Goal: Information Seeking & Learning: Learn about a topic

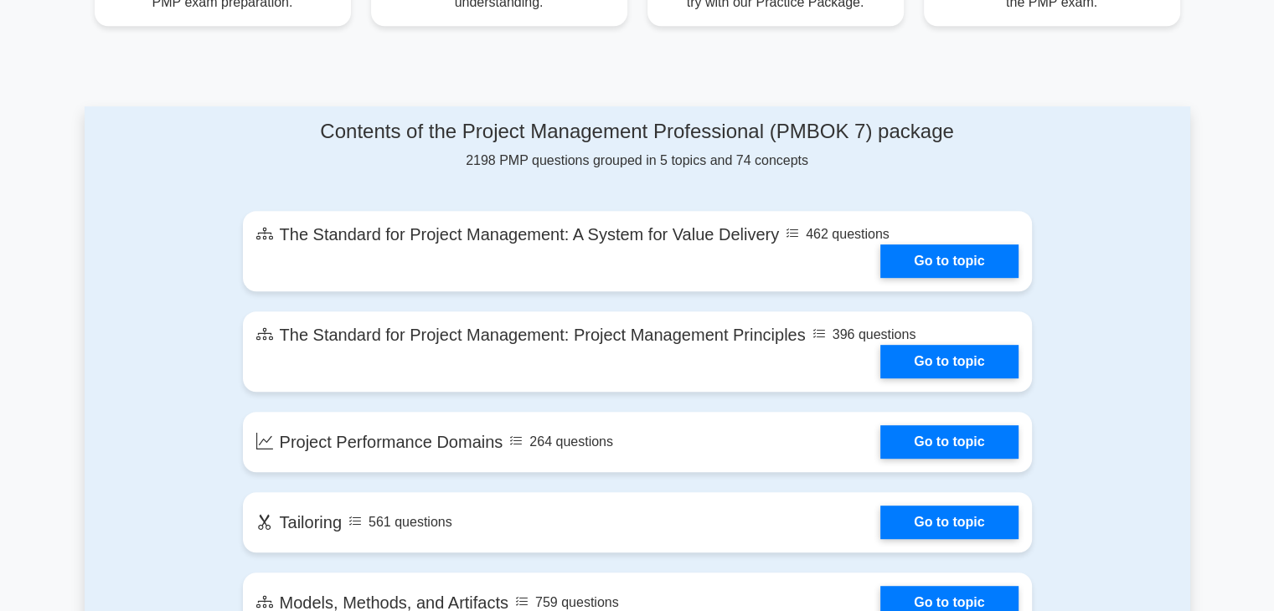
scroll to position [754, 0]
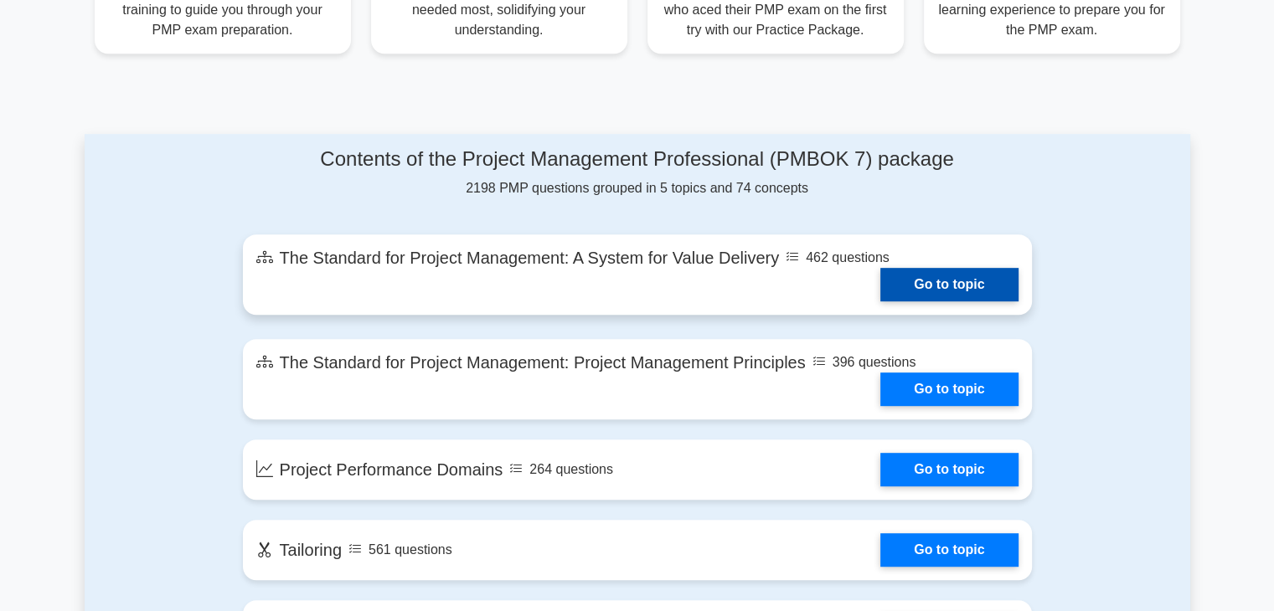
click at [925, 272] on link "Go to topic" at bounding box center [948, 284] width 137 height 33
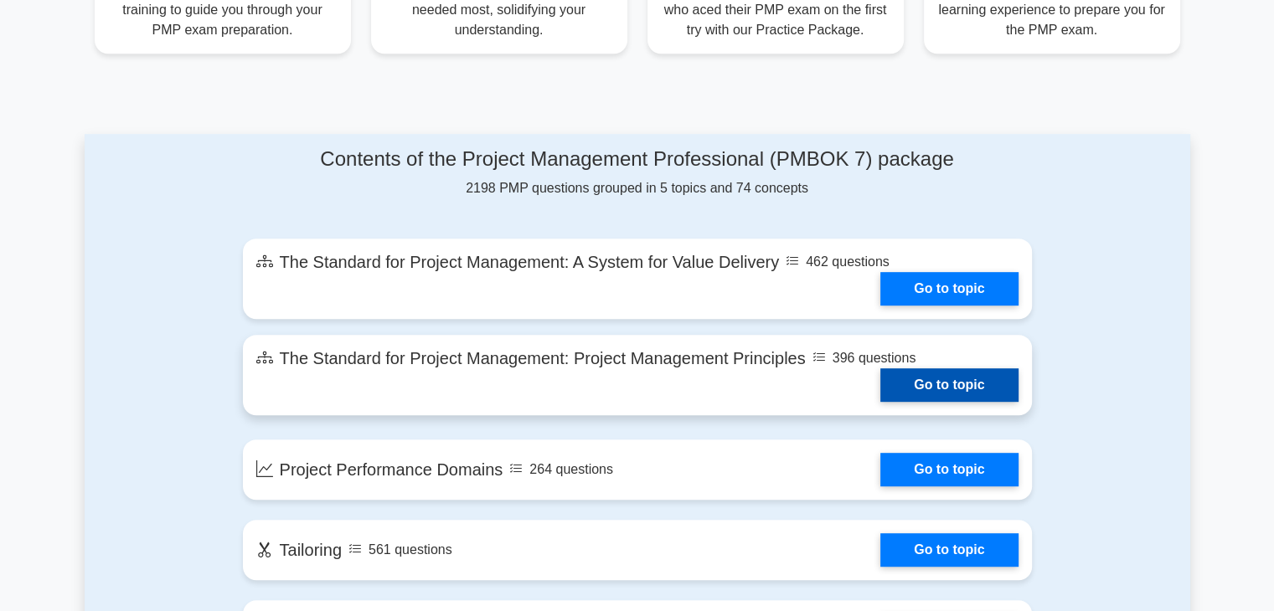
click at [935, 385] on link "Go to topic" at bounding box center [948, 384] width 137 height 33
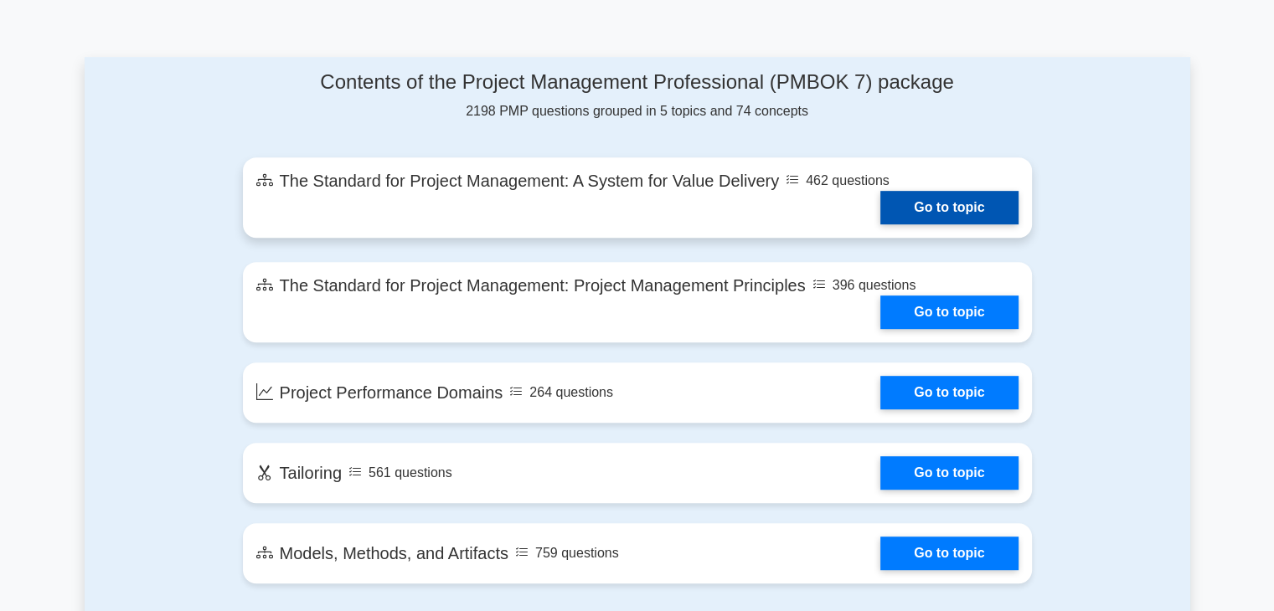
scroll to position [921, 0]
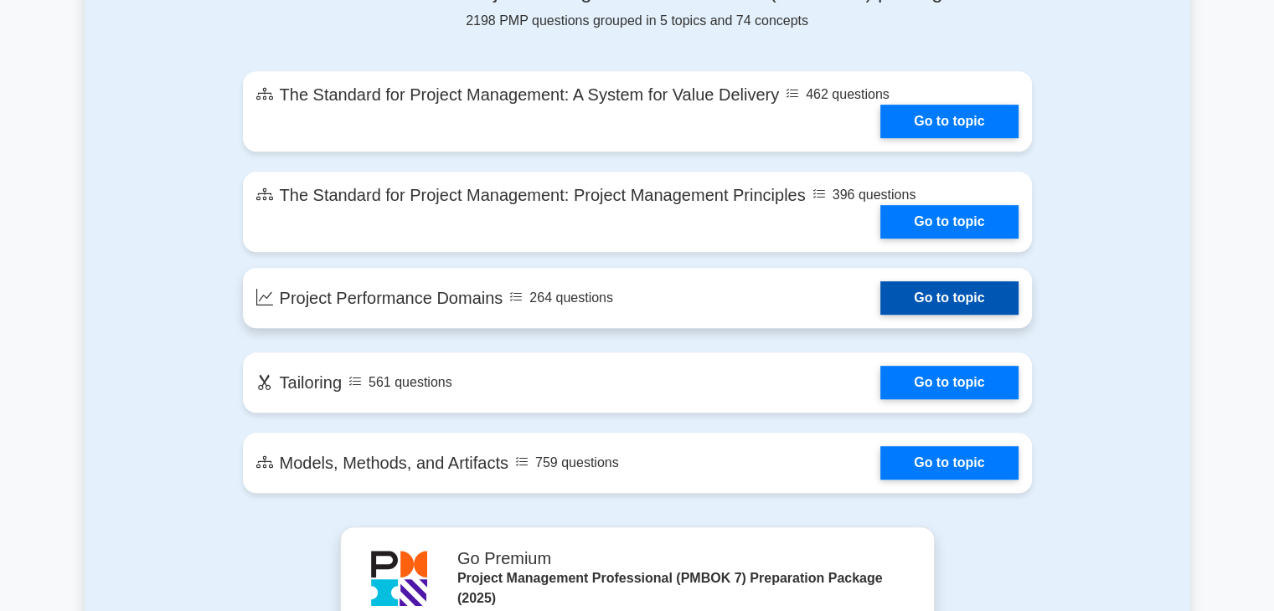
click at [902, 312] on link "Go to topic" at bounding box center [948, 297] width 137 height 33
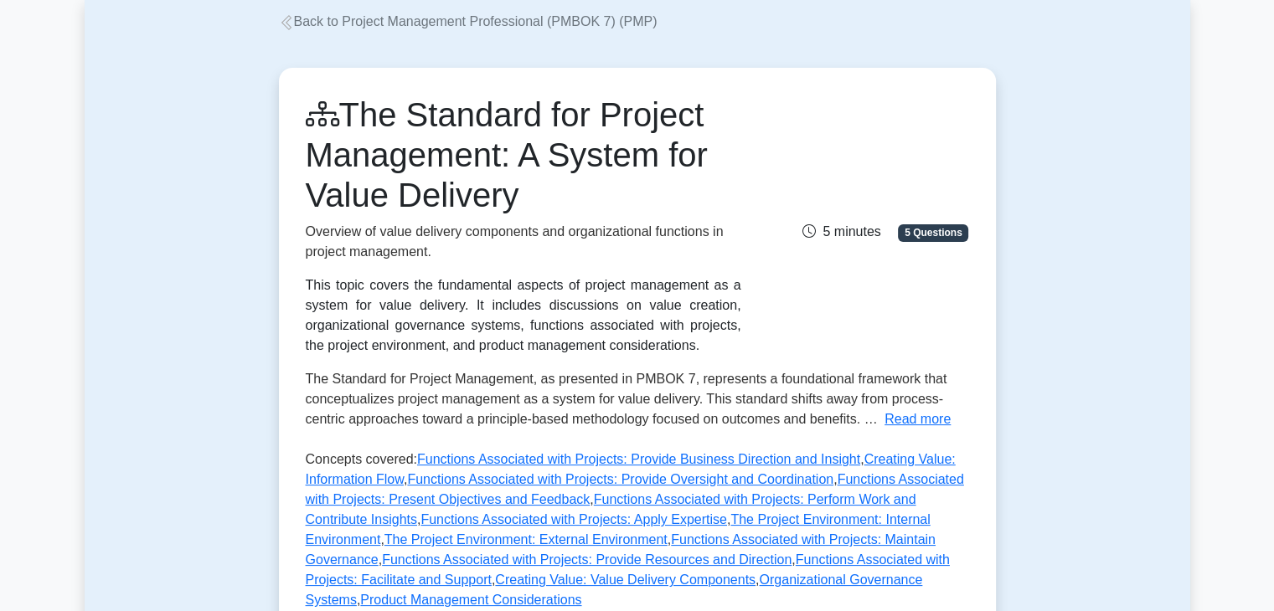
scroll to position [84, 0]
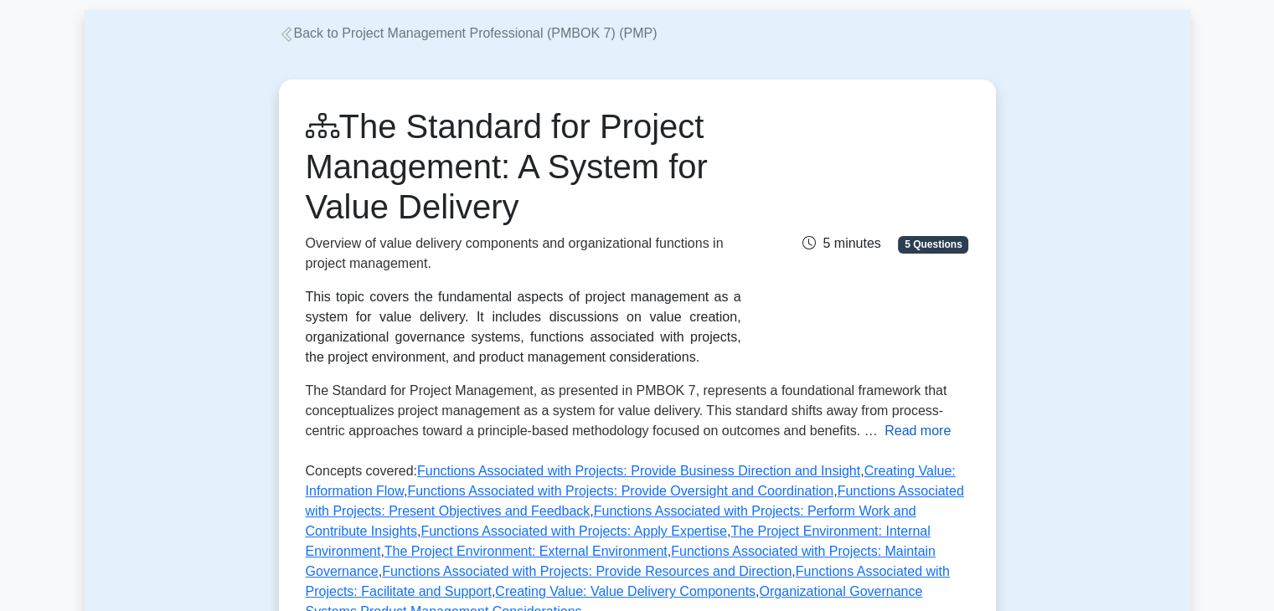
click at [884, 430] on button "Read more" at bounding box center [917, 431] width 66 height 20
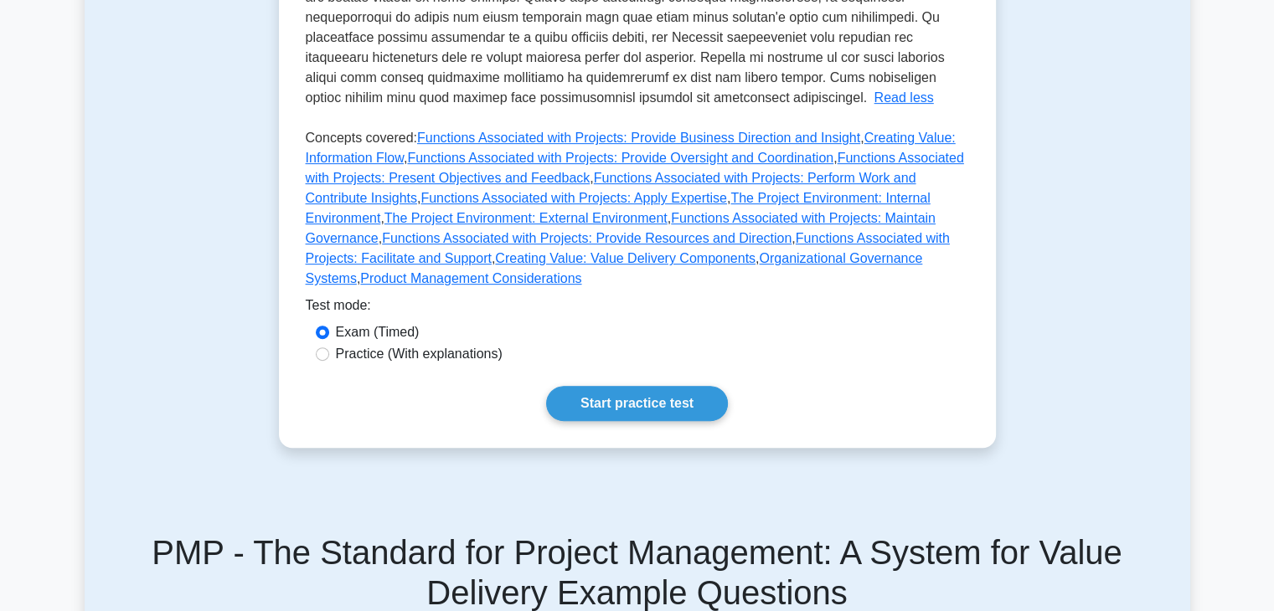
scroll to position [837, 0]
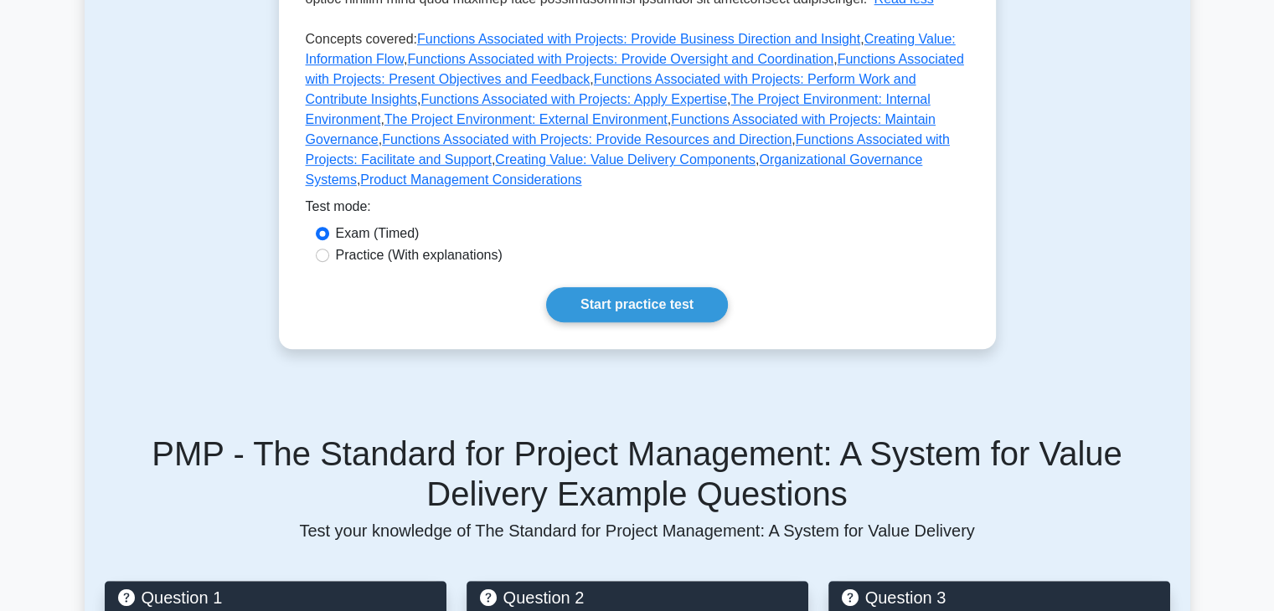
click at [463, 245] on label "Practice (With explanations)" at bounding box center [419, 255] width 167 height 20
click at [329, 249] on input "Practice (With explanations)" at bounding box center [322, 255] width 13 height 13
radio input "true"
click at [633, 287] on link "Start practice test" at bounding box center [637, 304] width 182 height 35
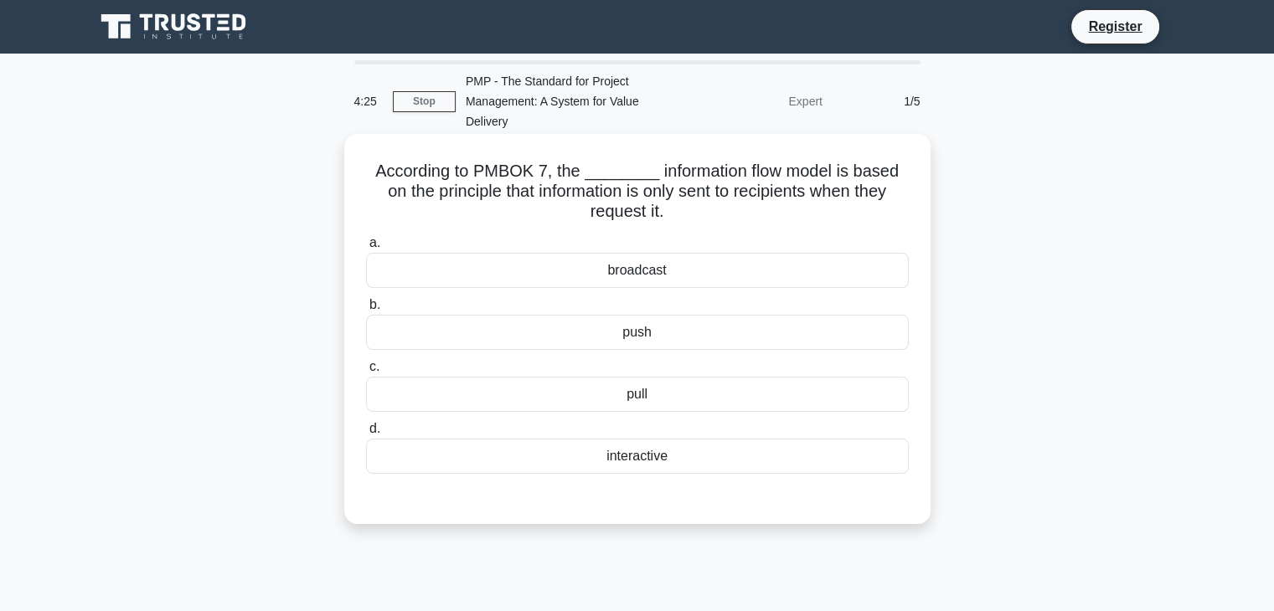
click at [648, 464] on div "interactive" at bounding box center [637, 456] width 543 height 35
click at [366, 435] on input "d. interactive" at bounding box center [366, 429] width 0 height 11
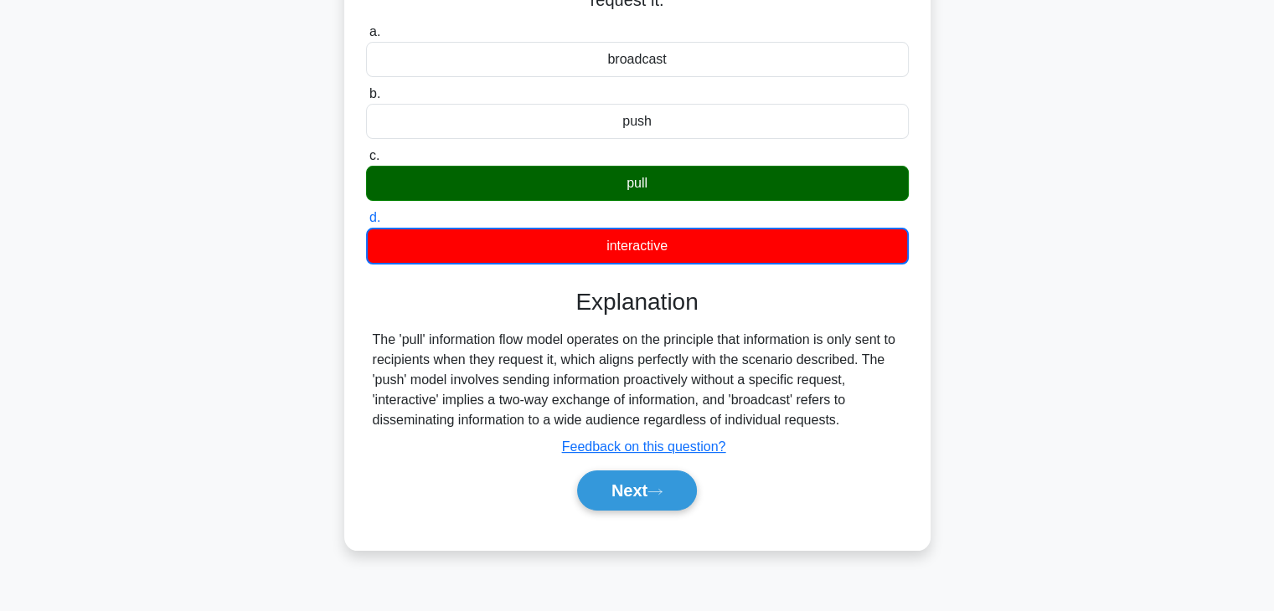
scroll to position [251, 0]
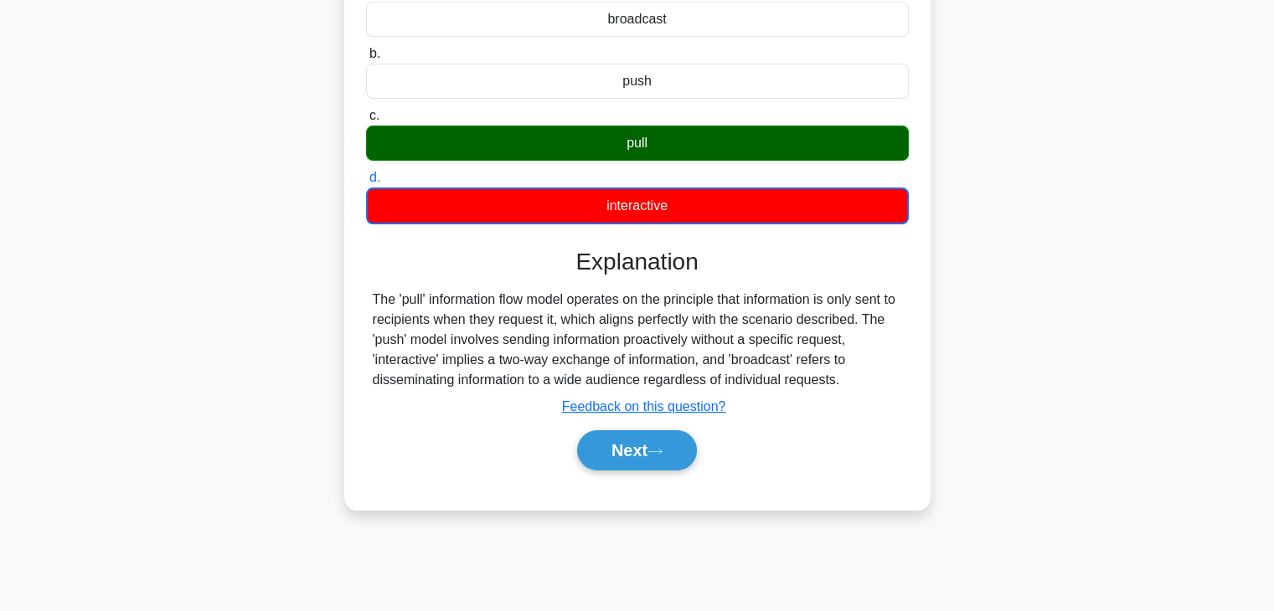
drag, startPoint x: 670, startPoint y: 125, endPoint x: 665, endPoint y: 140, distance: 15.9
click at [670, 126] on label "c. pull" at bounding box center [637, 133] width 543 height 55
click at [653, 447] on icon at bounding box center [654, 451] width 15 height 9
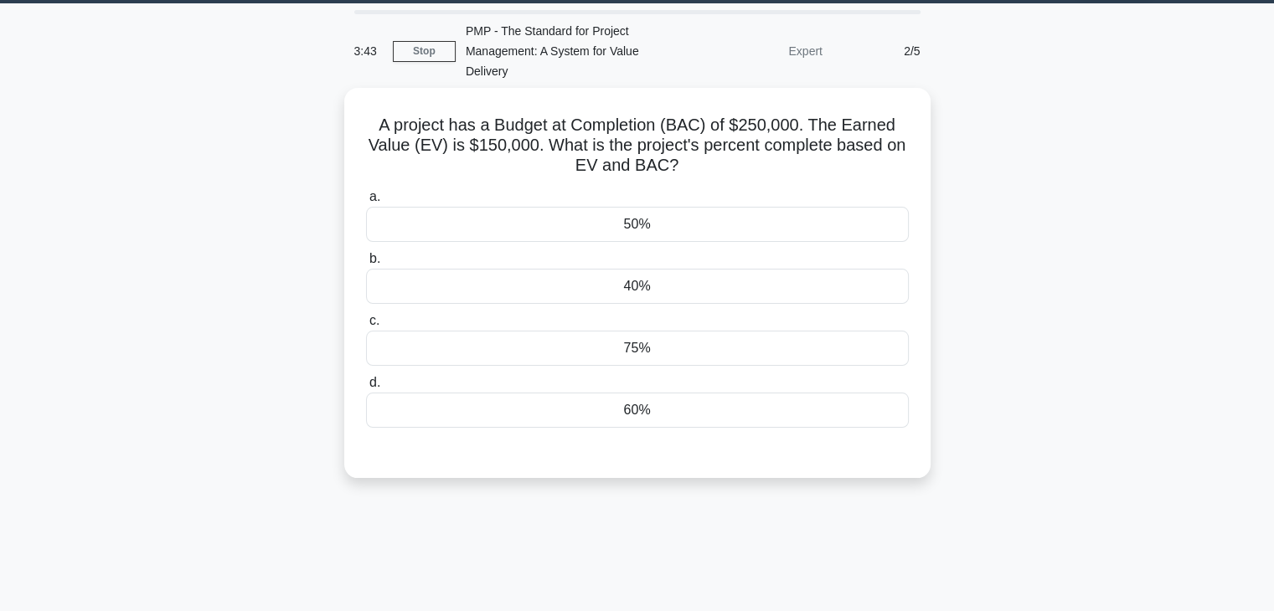
scroll to position [0, 0]
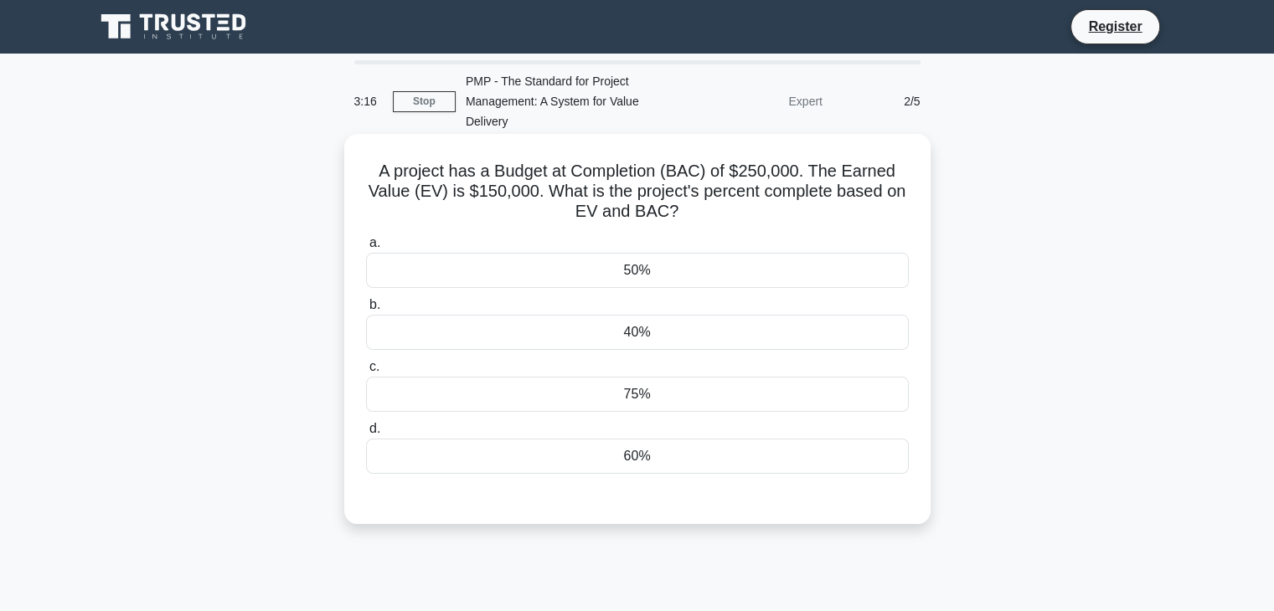
click at [655, 453] on div "60%" at bounding box center [637, 456] width 543 height 35
click at [366, 435] on input "d. 60%" at bounding box center [366, 429] width 0 height 11
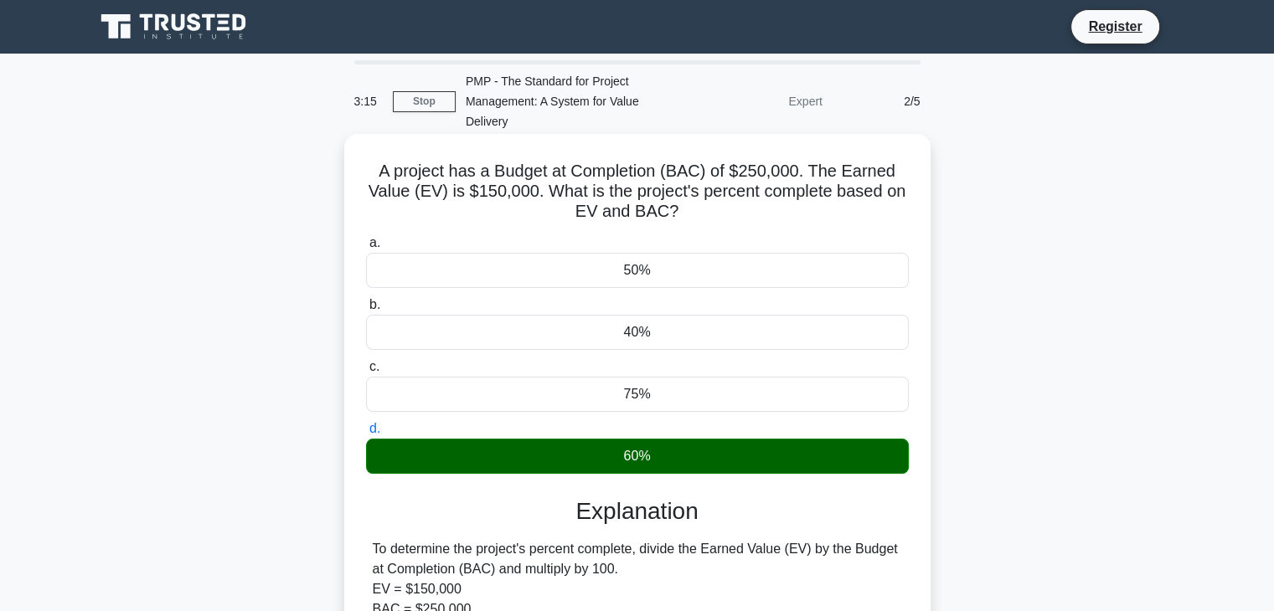
scroll to position [167, 0]
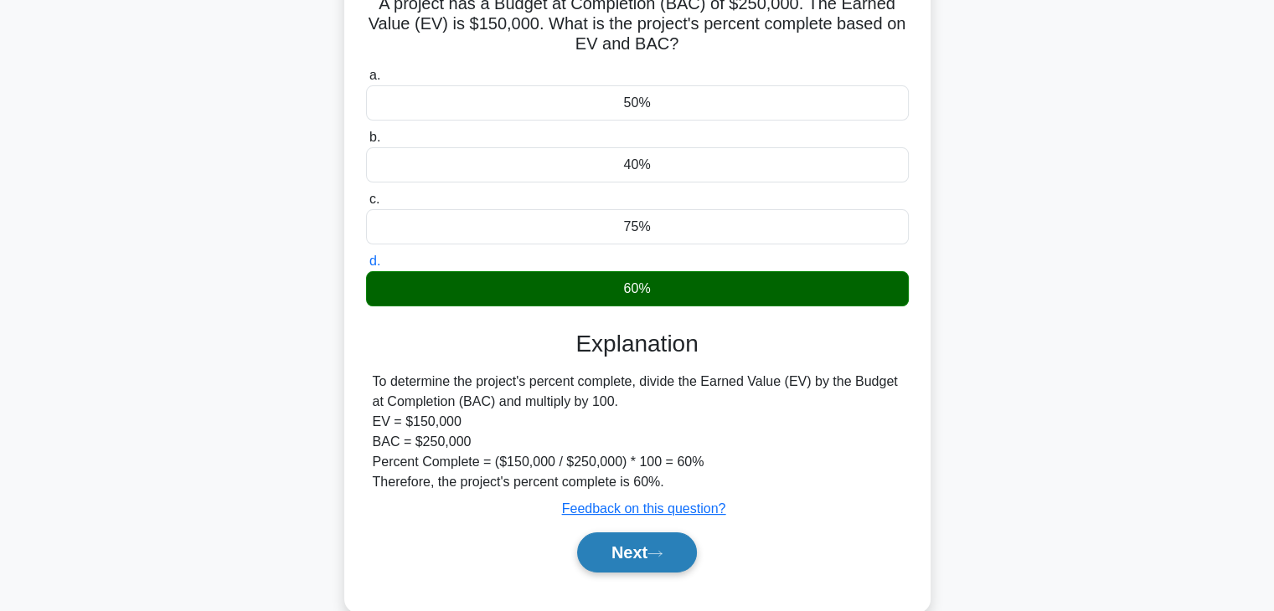
click at [650, 561] on button "Next" at bounding box center [637, 553] width 120 height 40
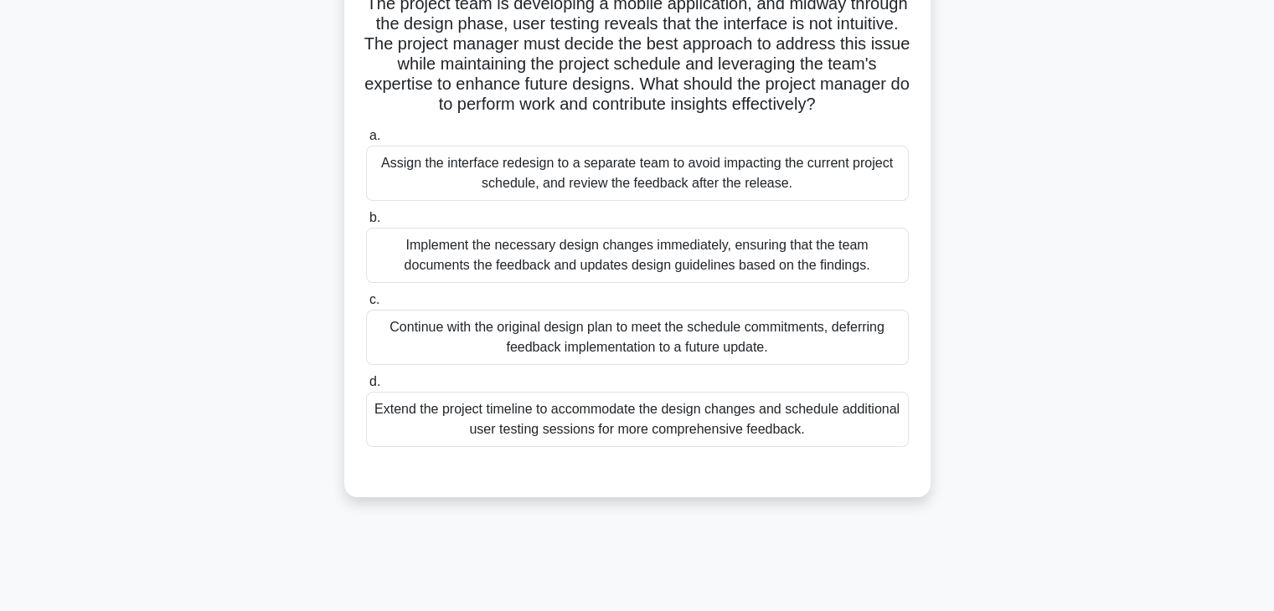
click at [637, 280] on div "Implement the necessary design changes immediately, ensuring that the team docu…" at bounding box center [637, 255] width 543 height 55
click at [366, 224] on input "b. Implement the necessary design changes immediately, ensuring that the team d…" at bounding box center [366, 218] width 0 height 11
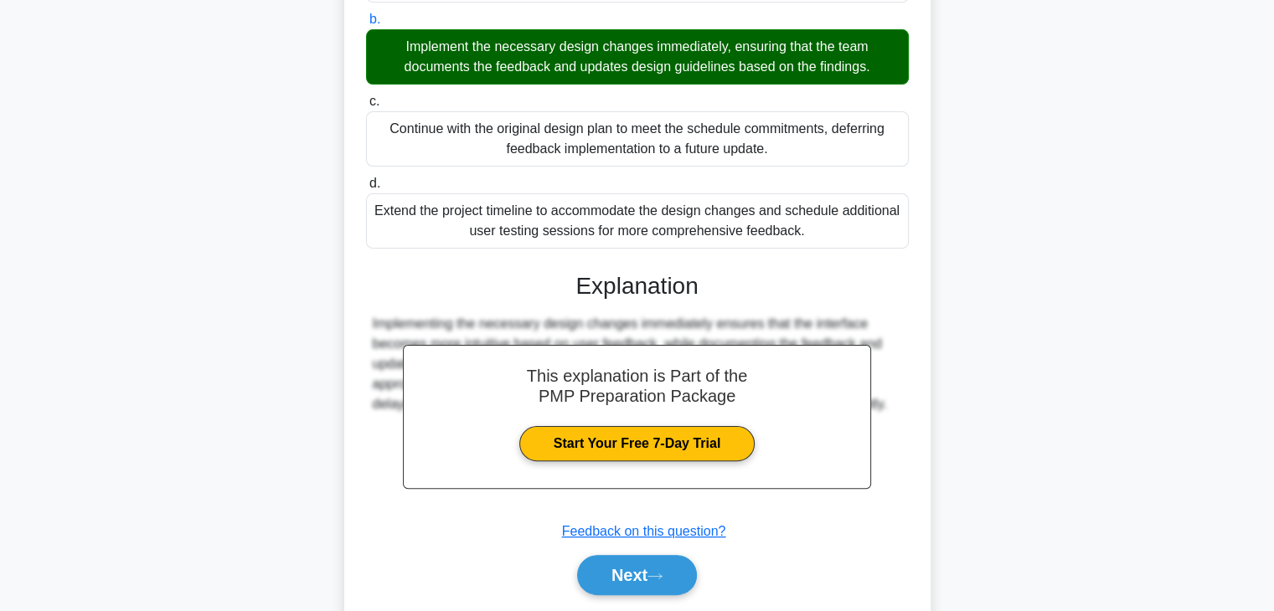
scroll to position [441, 0]
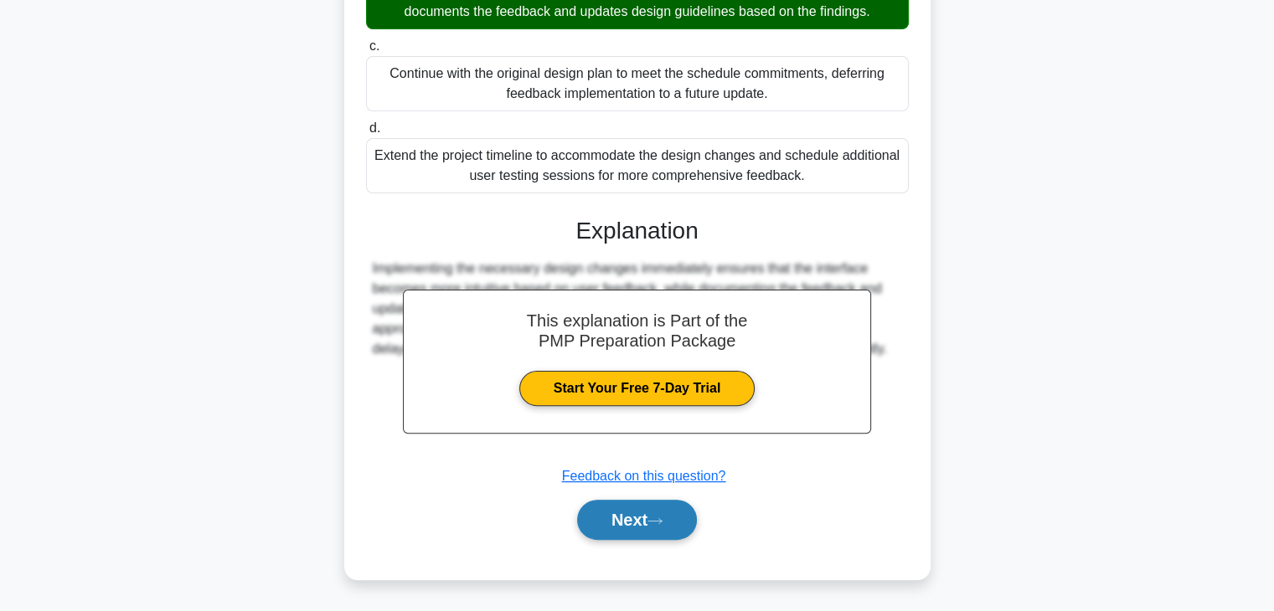
click at [673, 524] on button "Next" at bounding box center [637, 520] width 120 height 40
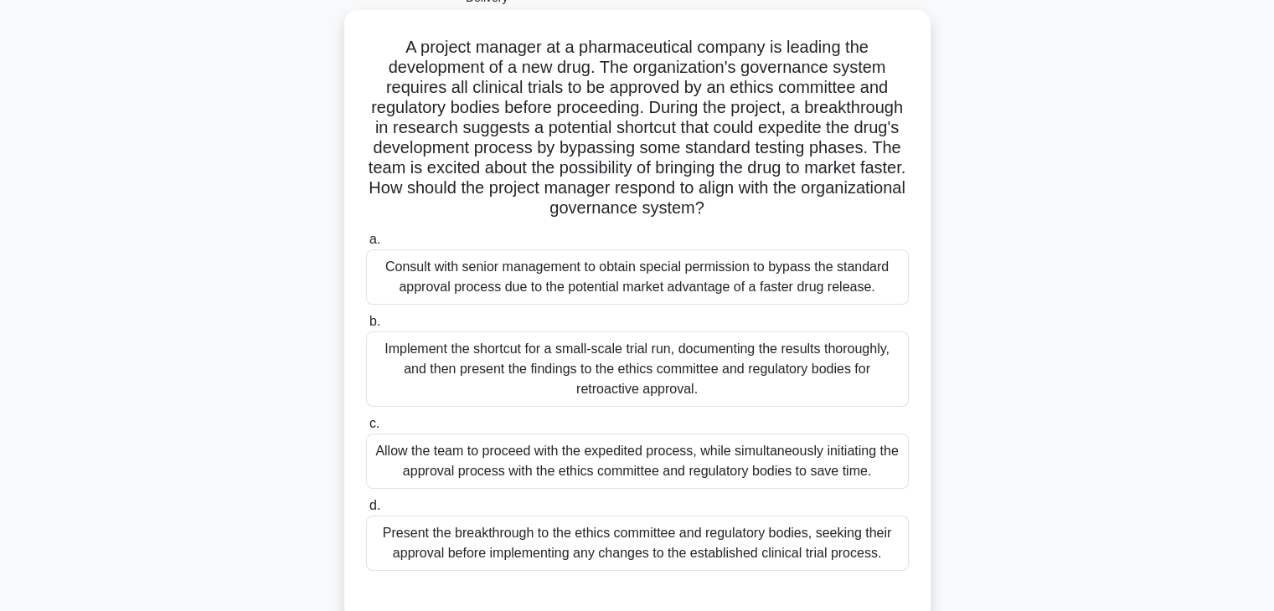
scroll to position [210, 0]
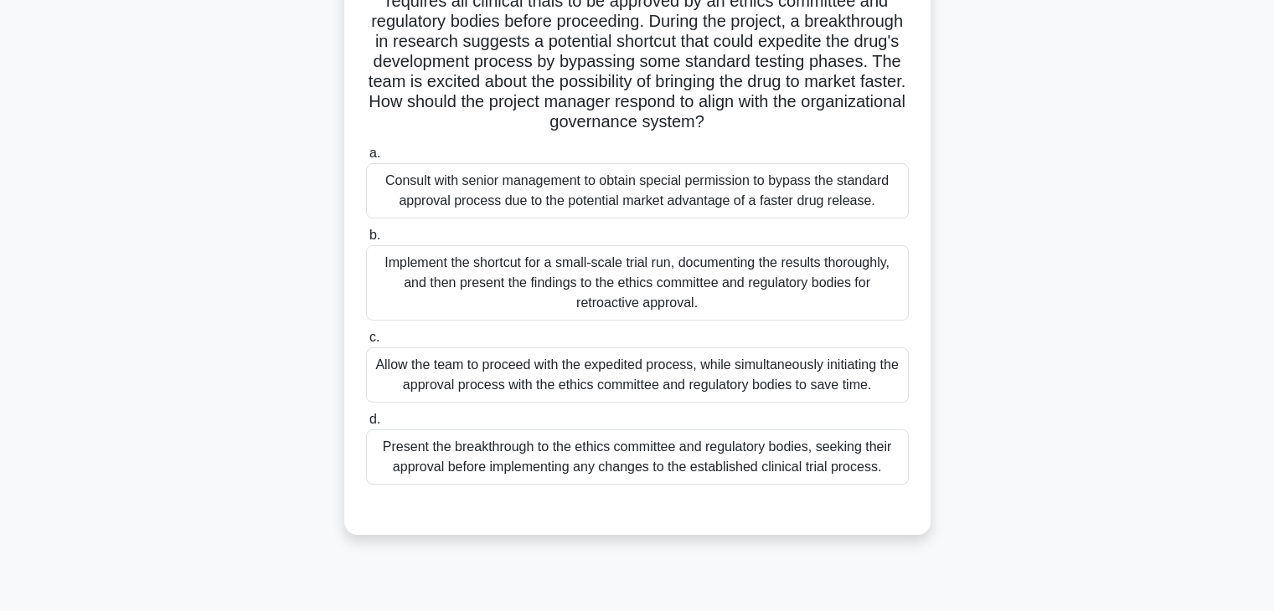
click at [760, 466] on div "Present the breakthrough to the ethics committee and regulatory bodies, seeking…" at bounding box center [637, 457] width 543 height 55
click at [366, 425] on input "d. Present the breakthrough to the ethics committee and regulatory bodies, seek…" at bounding box center [366, 420] width 0 height 11
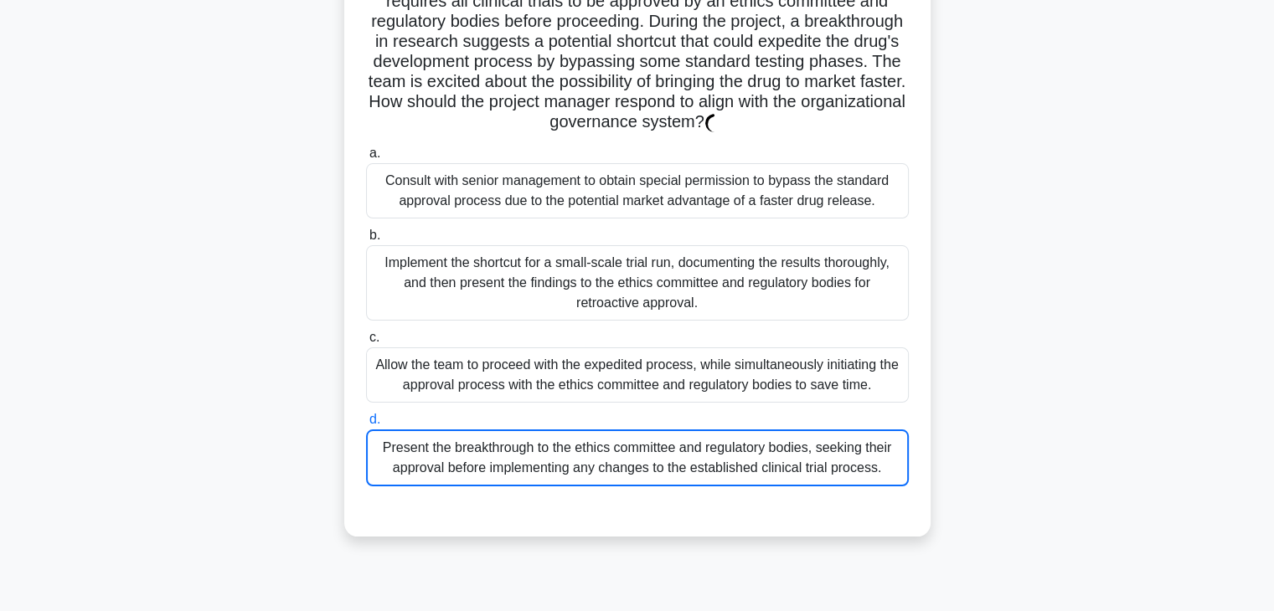
click at [760, 466] on div "Present the breakthrough to the ethics committee and regulatory bodies, seeking…" at bounding box center [637, 458] width 543 height 57
click at [366, 425] on input "d. Present the breakthrough to the ethics committee and regulatory bodies, seek…" at bounding box center [366, 420] width 0 height 11
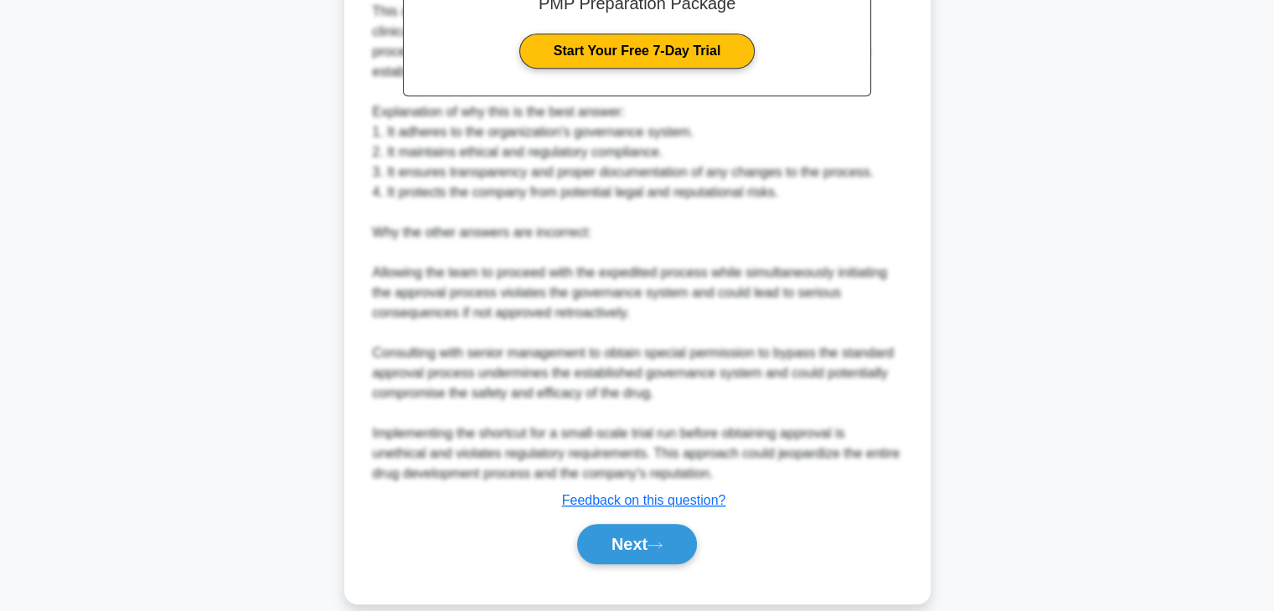
scroll to position [863, 0]
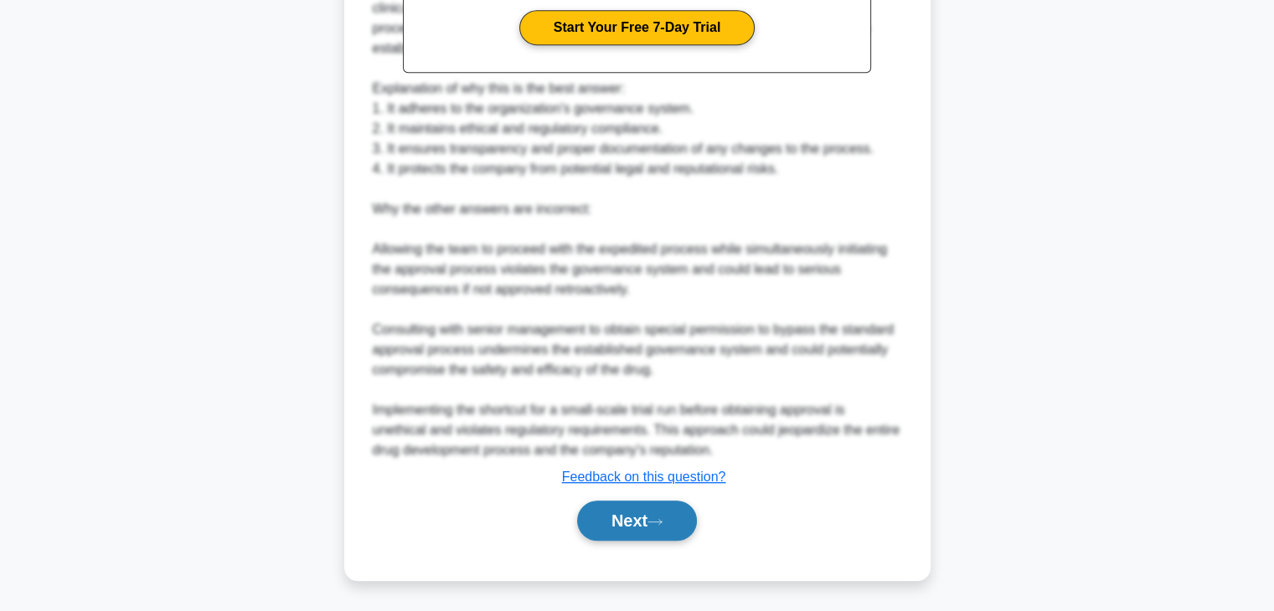
click at [642, 534] on button "Next" at bounding box center [637, 521] width 120 height 40
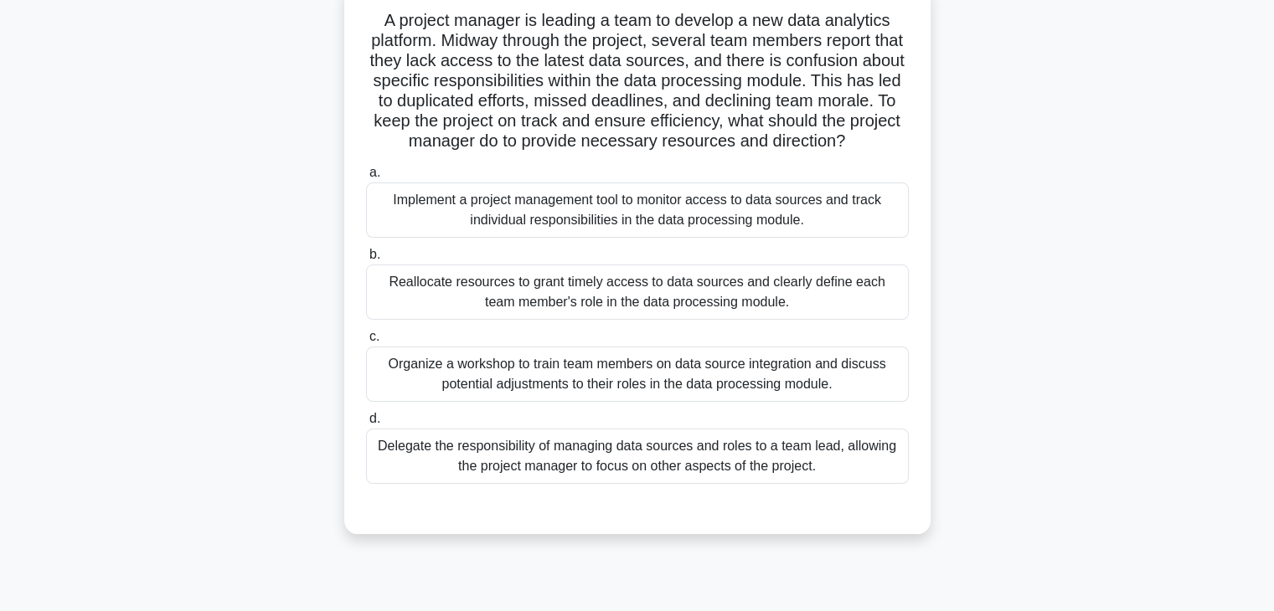
scroll to position [126, 0]
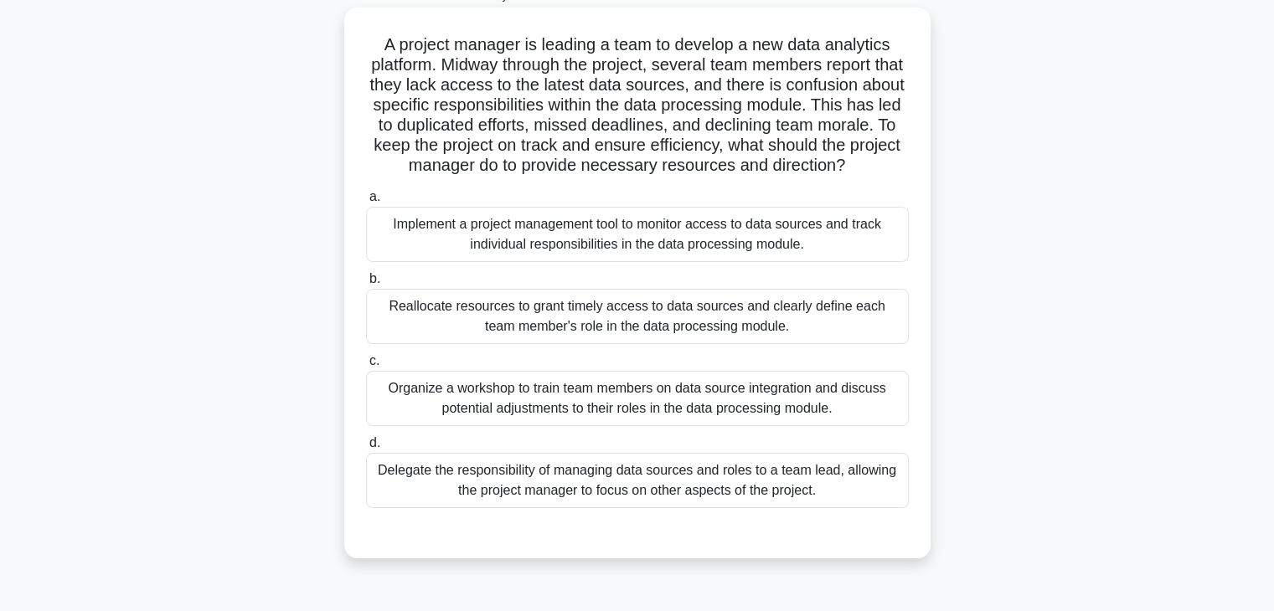
click at [712, 505] on div "Delegate the responsibility of managing data sources and roles to a team lead, …" at bounding box center [637, 480] width 543 height 55
click at [366, 449] on input "d. Delegate the responsibility of managing data sources and roles to a team lea…" at bounding box center [366, 443] width 0 height 11
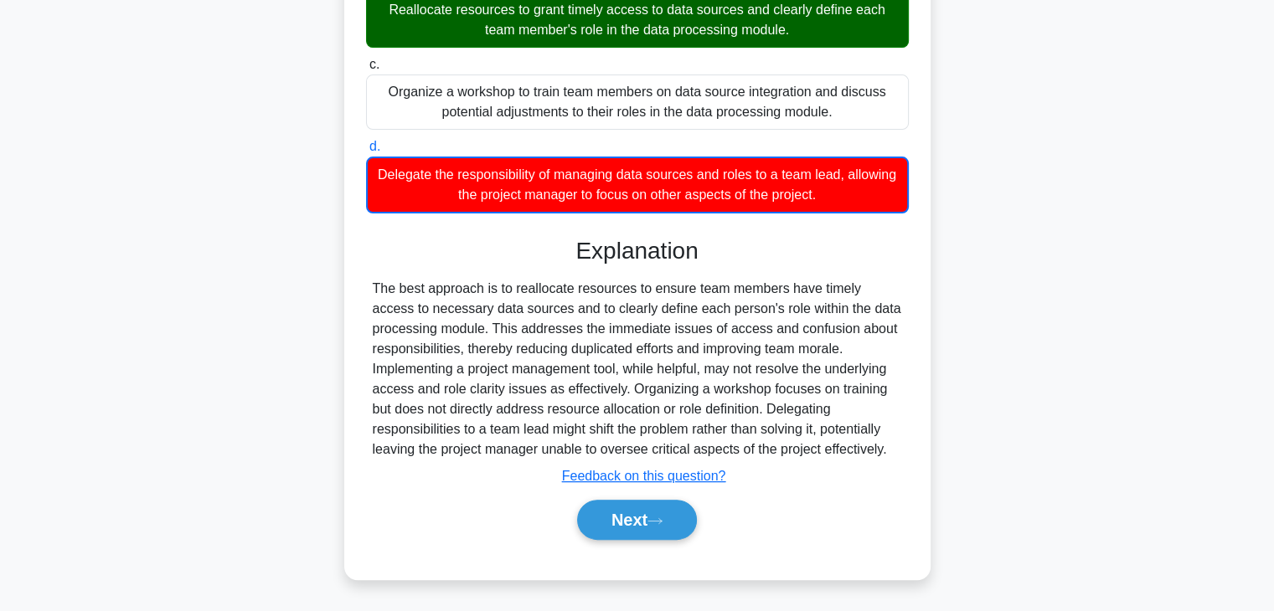
scroll to position [442, 0]
click at [636, 518] on button "Next" at bounding box center [637, 520] width 120 height 40
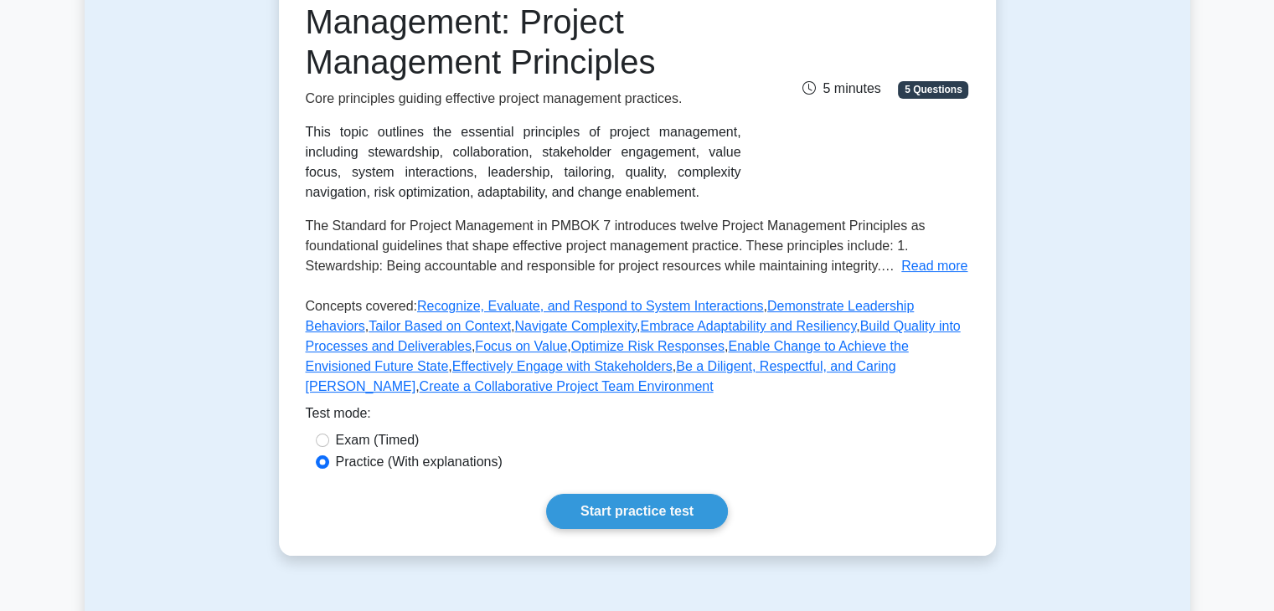
scroll to position [251, 0]
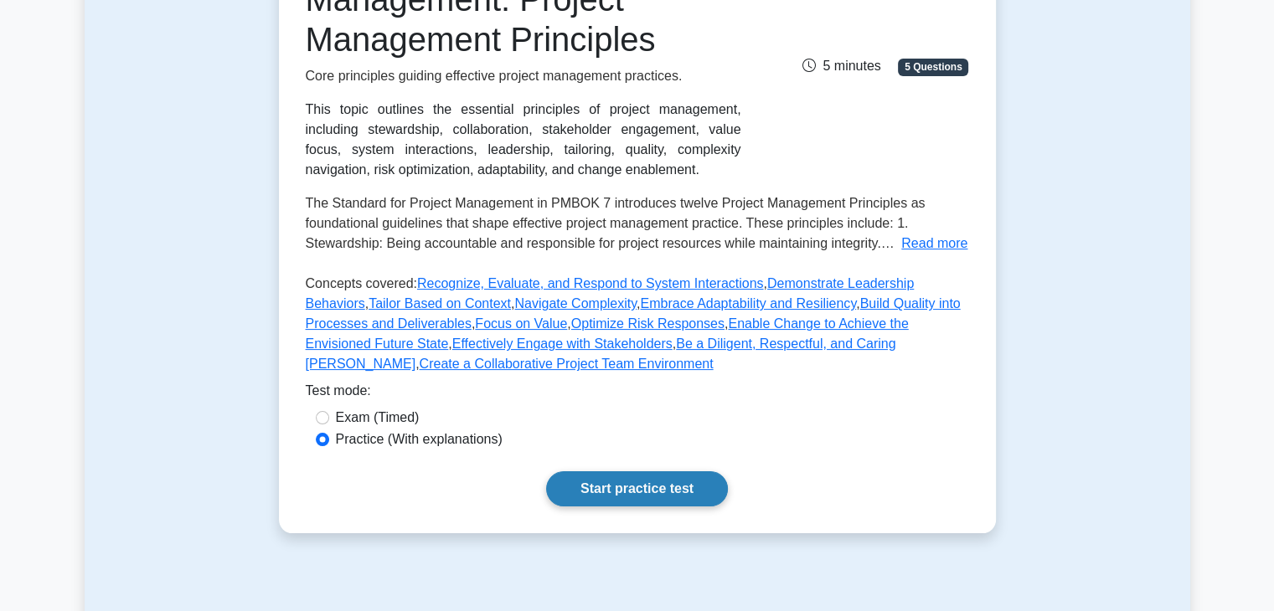
click at [613, 487] on link "Start practice test" at bounding box center [637, 489] width 182 height 35
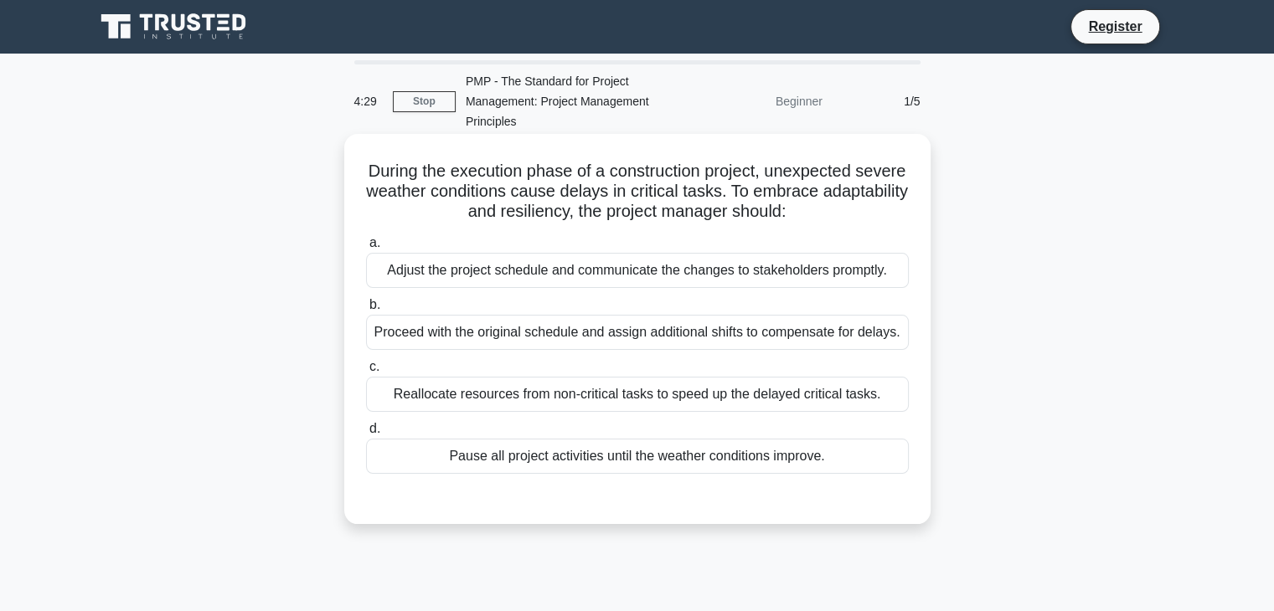
click at [570, 336] on div "Proceed with the original schedule and assign additional shifts to compensate f…" at bounding box center [637, 332] width 543 height 35
click at [366, 311] on input "b. Proceed with the original schedule and assign additional shifts to compensat…" at bounding box center [366, 305] width 0 height 11
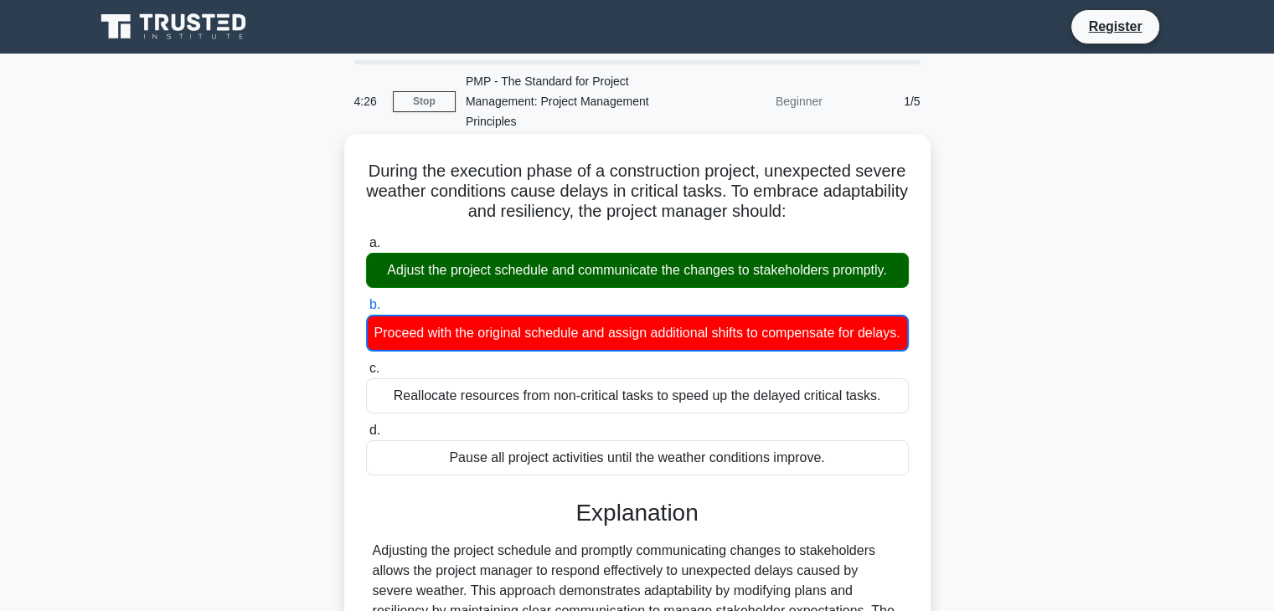
click at [598, 274] on div "Adjust the project schedule and communicate the changes to stakeholders promptl…" at bounding box center [637, 270] width 543 height 35
click at [366, 249] on input "a. Adjust the project schedule and communicate the changes to stakeholders prom…" at bounding box center [366, 243] width 0 height 11
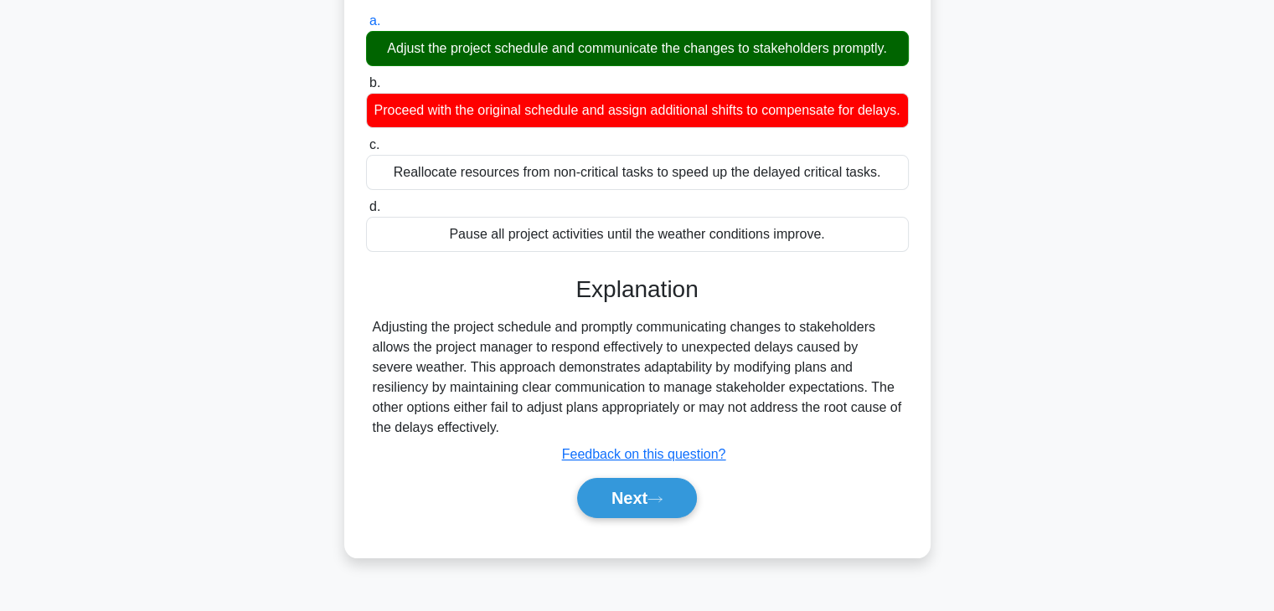
scroll to position [251, 0]
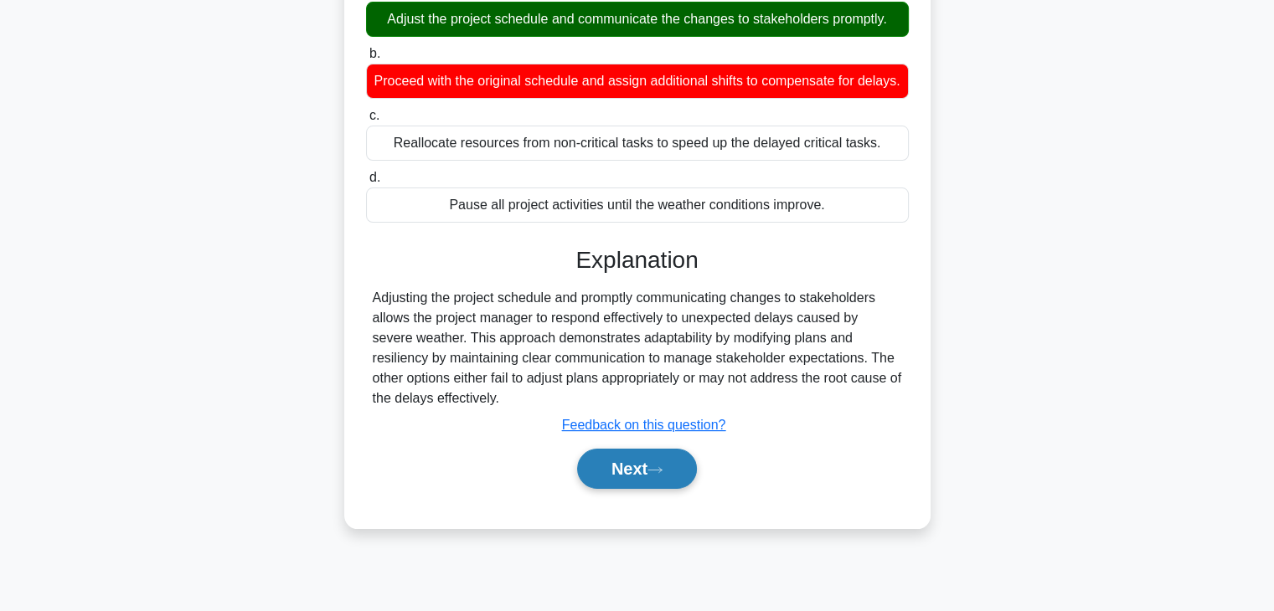
click at [644, 486] on button "Next" at bounding box center [637, 469] width 120 height 40
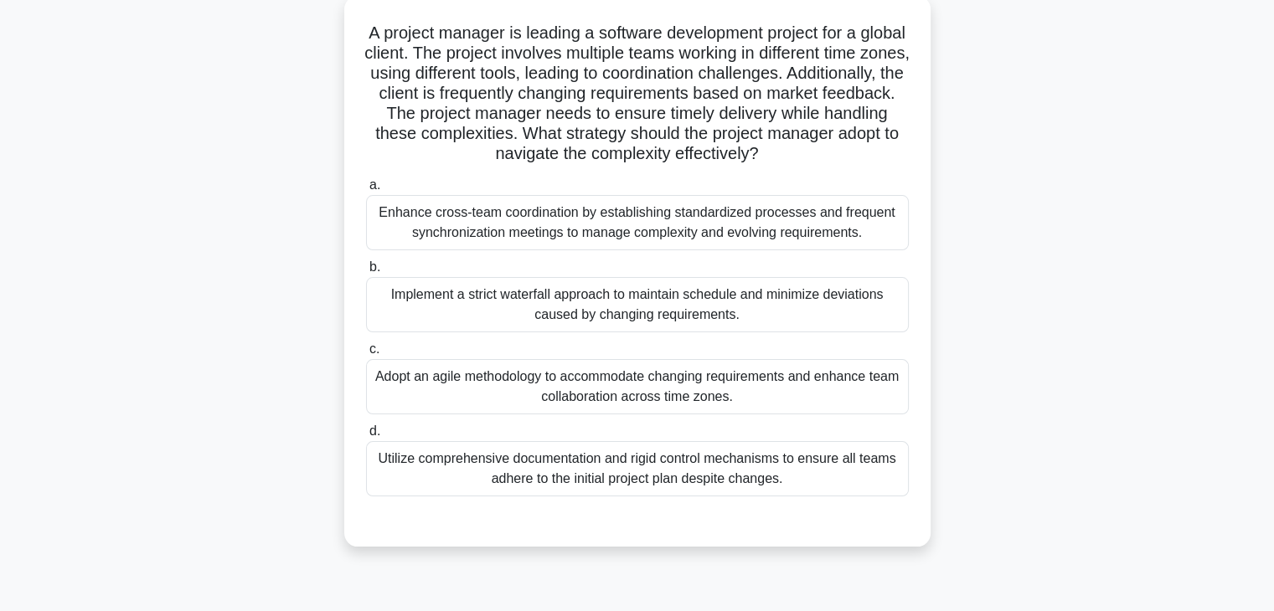
scroll to position [167, 0]
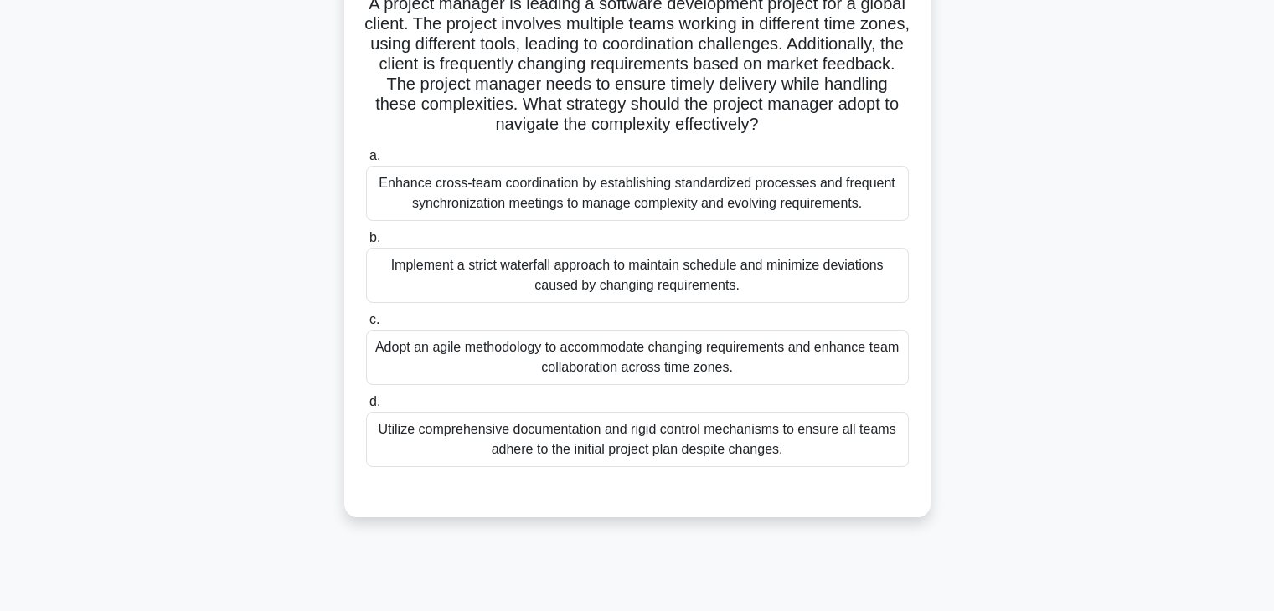
click at [529, 357] on div "Adopt an agile methodology to accommodate changing requirements and enhance tea…" at bounding box center [637, 357] width 543 height 55
click at [366, 326] on input "c. Adopt an agile methodology to accommodate changing requirements and enhance …" at bounding box center [366, 320] width 0 height 11
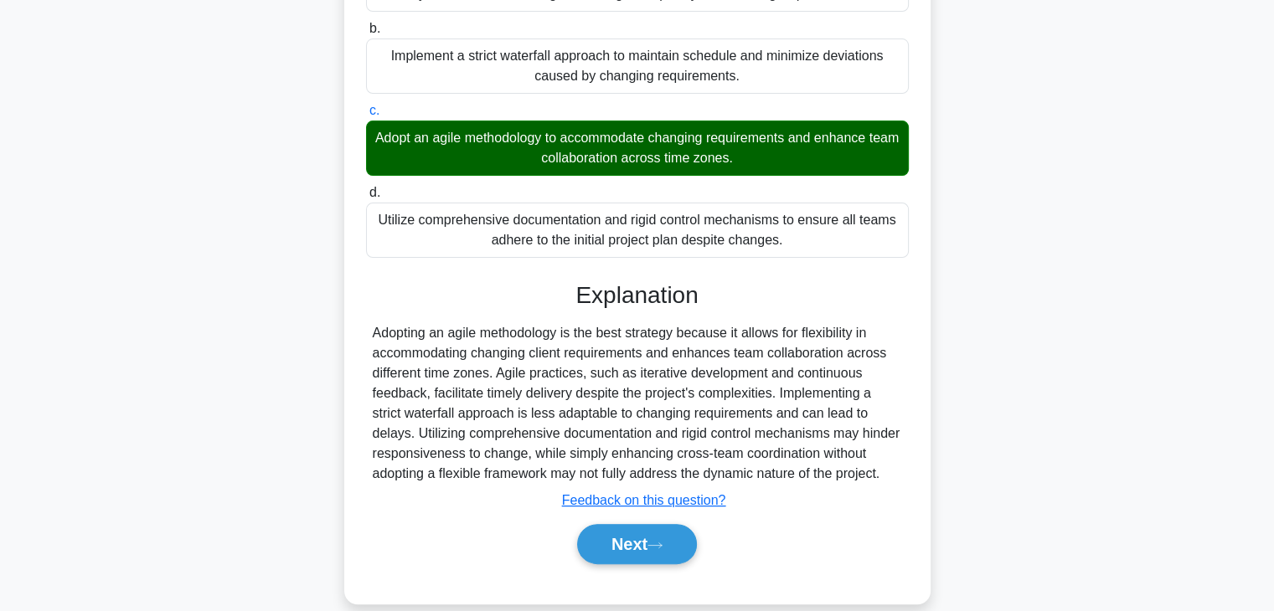
scroll to position [400, 0]
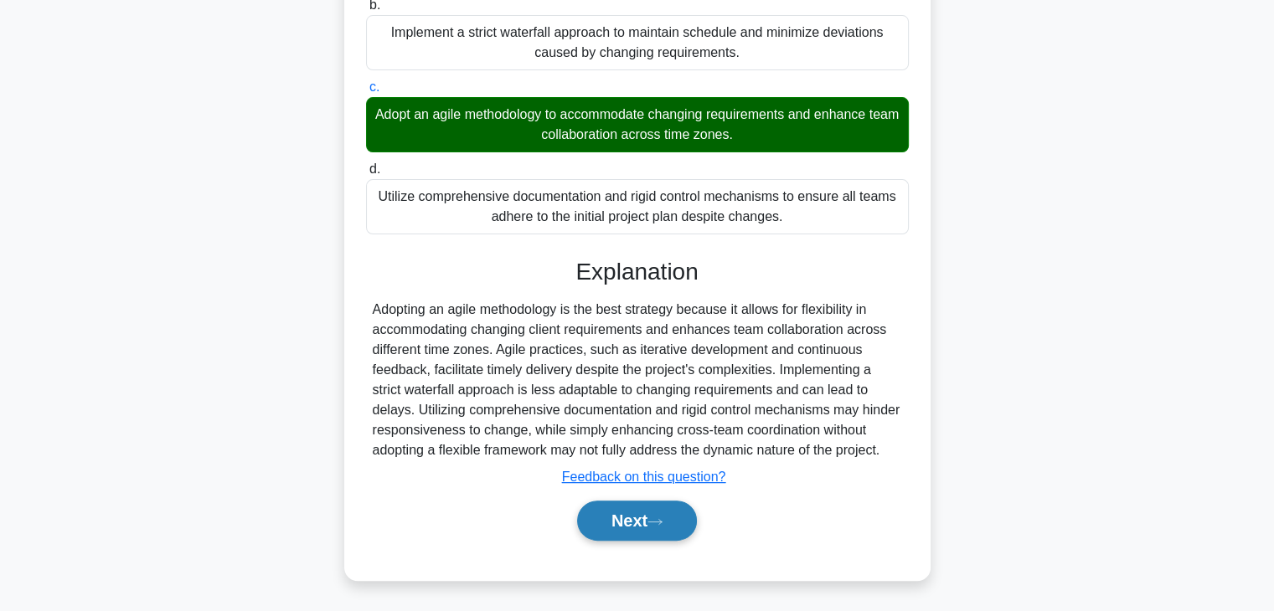
click at [637, 509] on button "Next" at bounding box center [637, 521] width 120 height 40
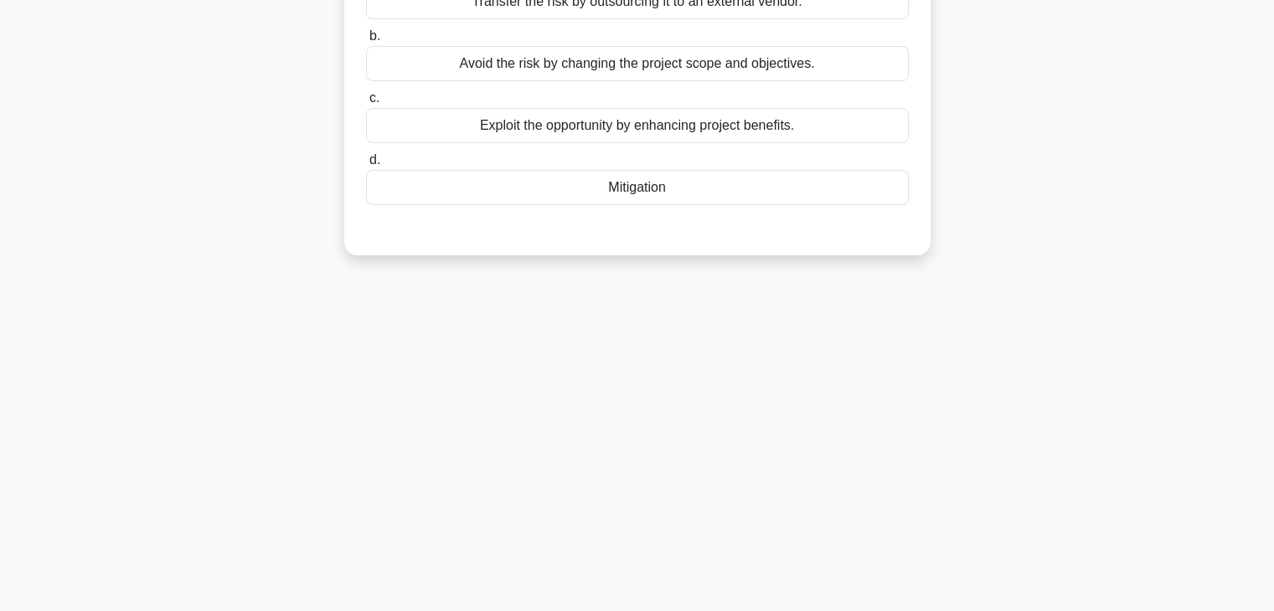
scroll to position [43, 0]
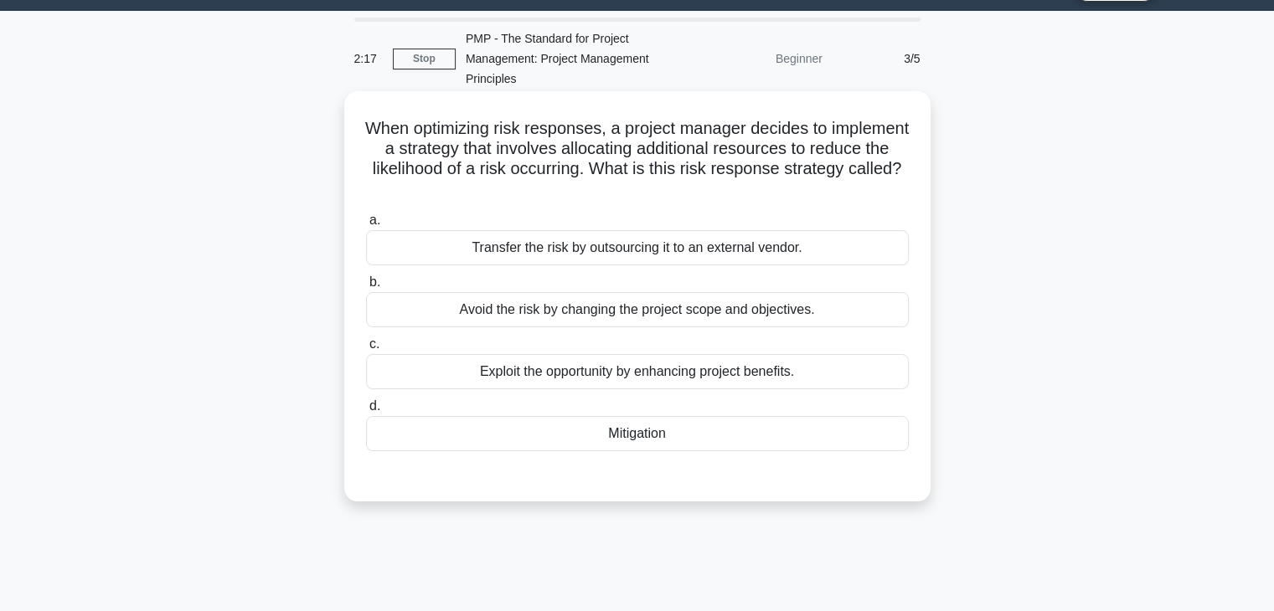
click at [508, 429] on div "Mitigation" at bounding box center [637, 433] width 543 height 35
click at [366, 412] on input "d. Mitigation" at bounding box center [366, 406] width 0 height 11
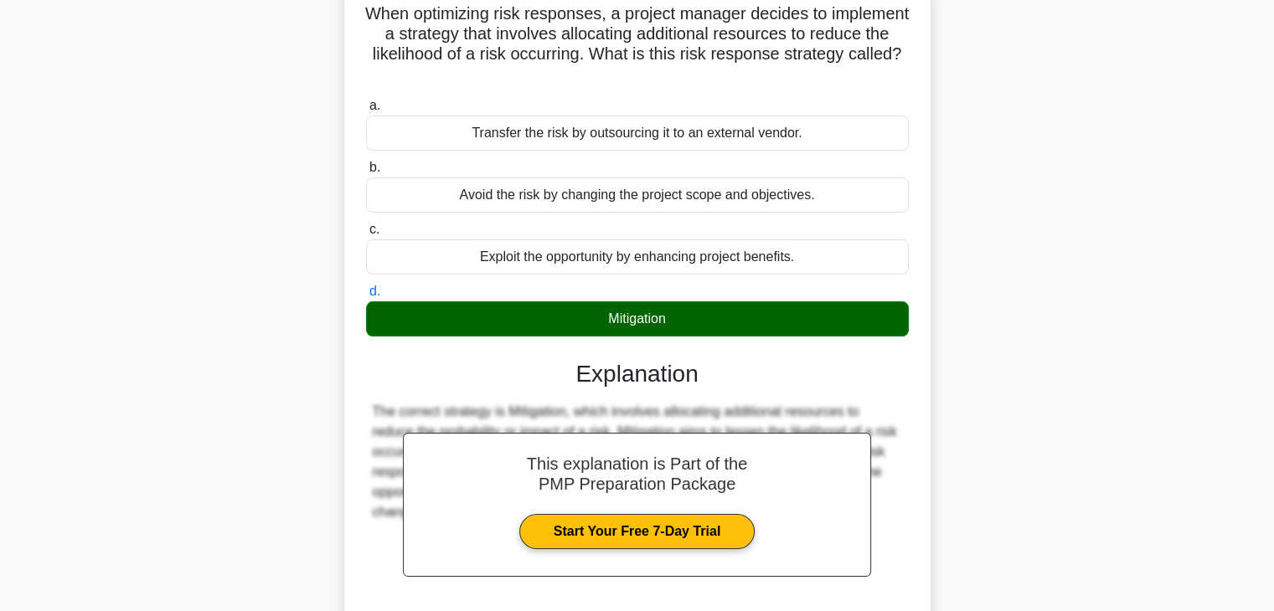
scroll to position [294, 0]
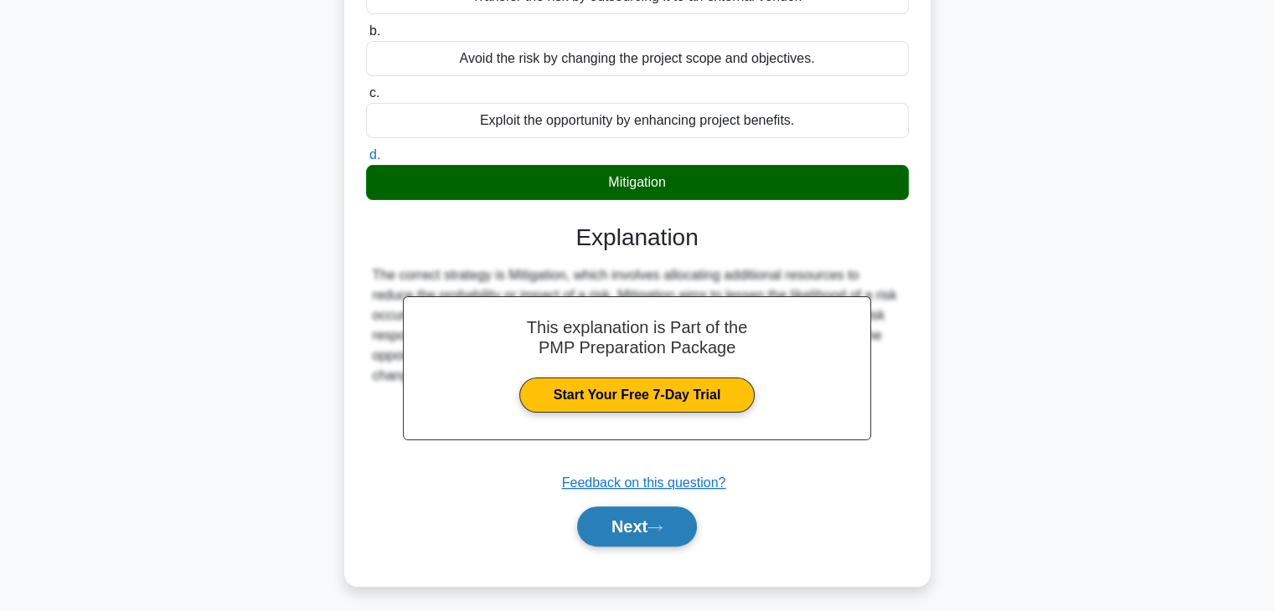
click at [614, 533] on button "Next" at bounding box center [637, 527] width 120 height 40
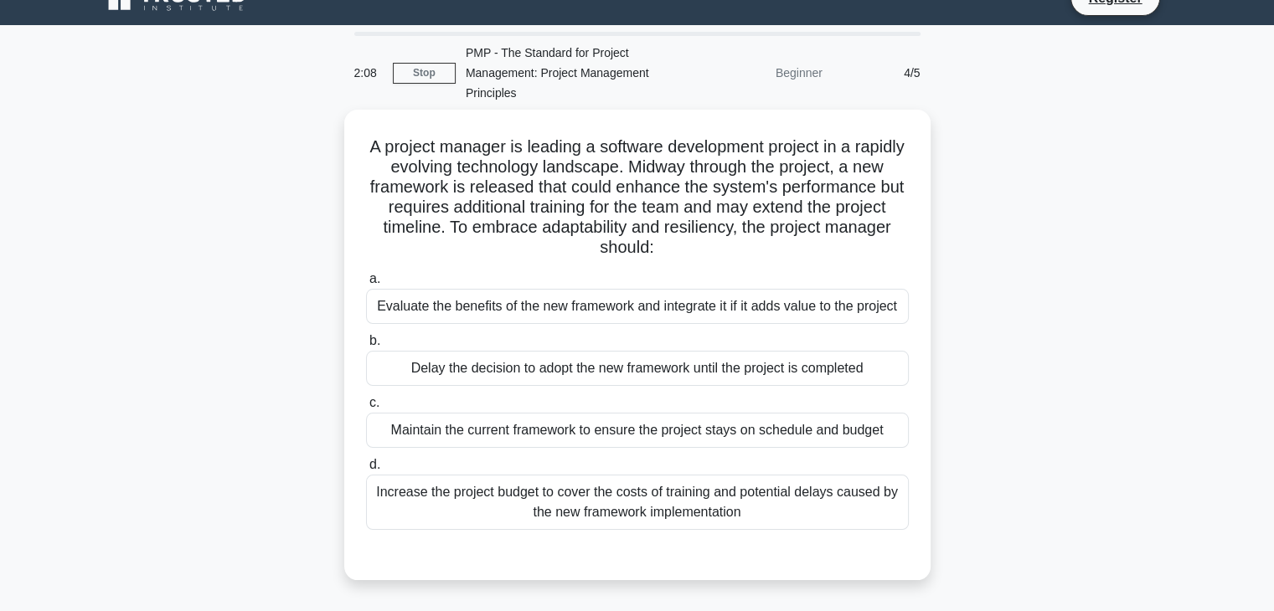
scroll to position [0, 0]
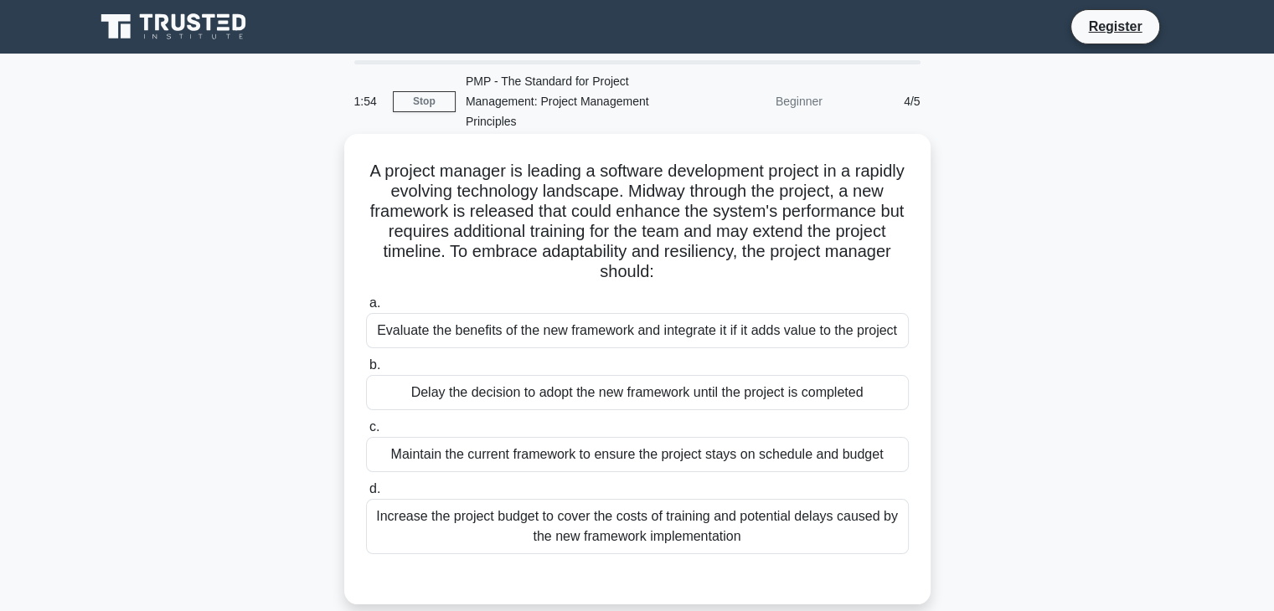
drag, startPoint x: 807, startPoint y: 178, endPoint x: 766, endPoint y: 204, distance: 48.6
click at [766, 204] on h5 "A project manager is leading a software development project in a rapidly evolvi…" at bounding box center [637, 222] width 546 height 122
click at [682, 340] on div "Evaluate the benefits of the new framework and integrate it if it adds value to…" at bounding box center [637, 330] width 543 height 35
click at [366, 309] on input "a. Evaluate the benefits of the new framework and integrate it if it adds value…" at bounding box center [366, 303] width 0 height 11
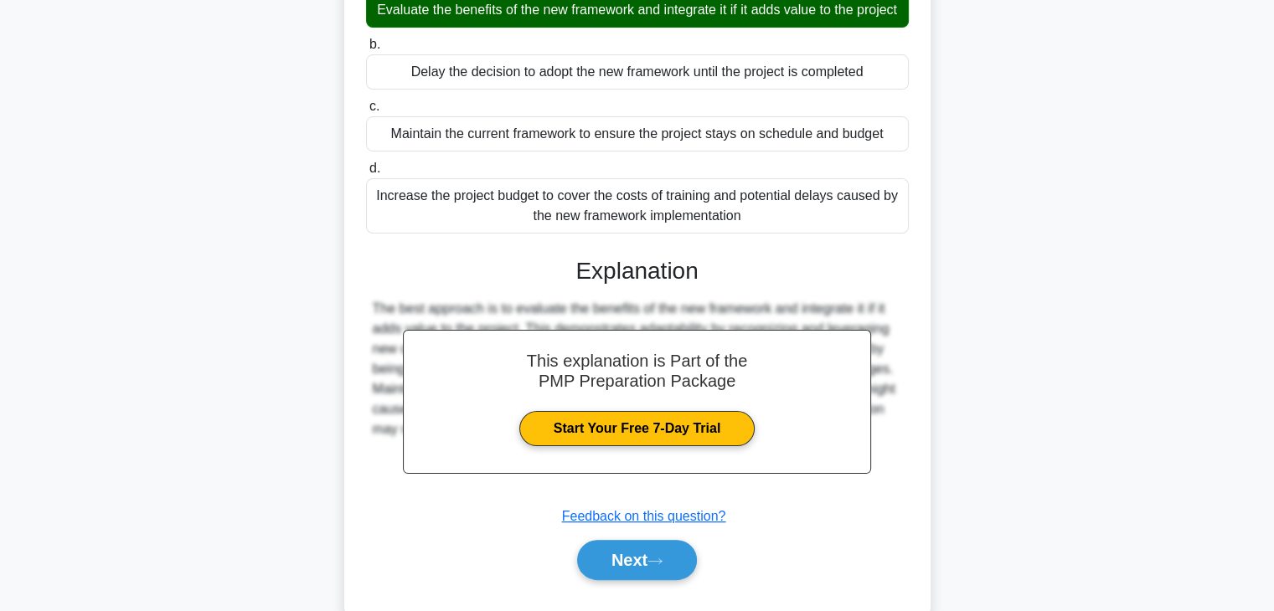
scroll to position [380, 0]
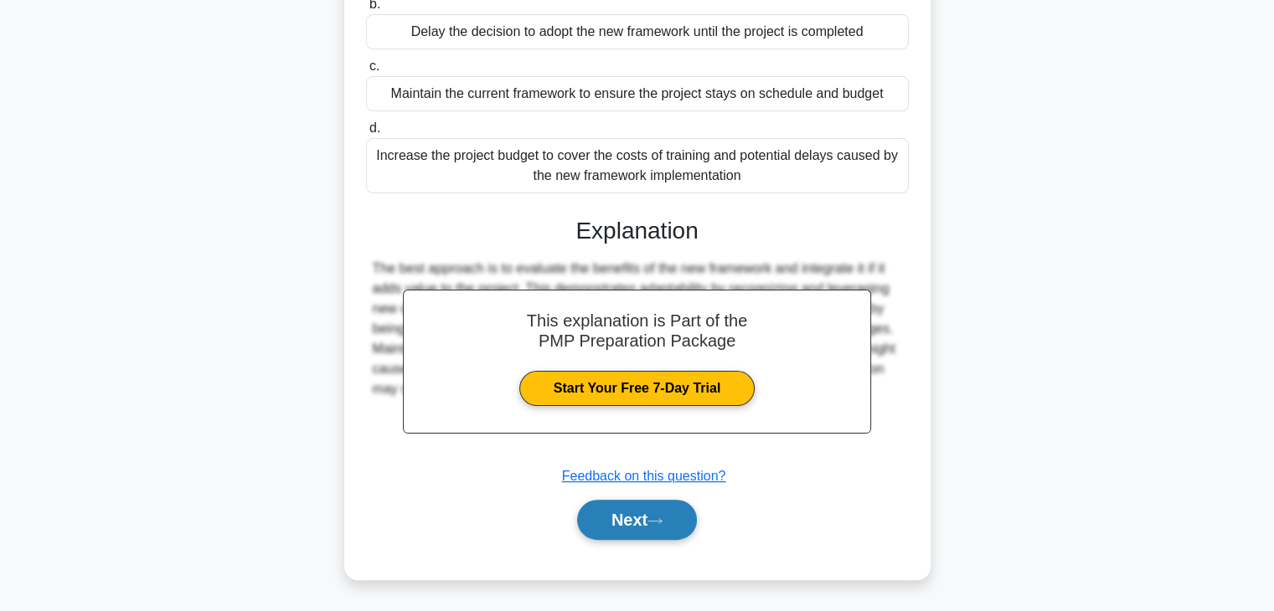
click at [659, 515] on button "Next" at bounding box center [637, 520] width 120 height 40
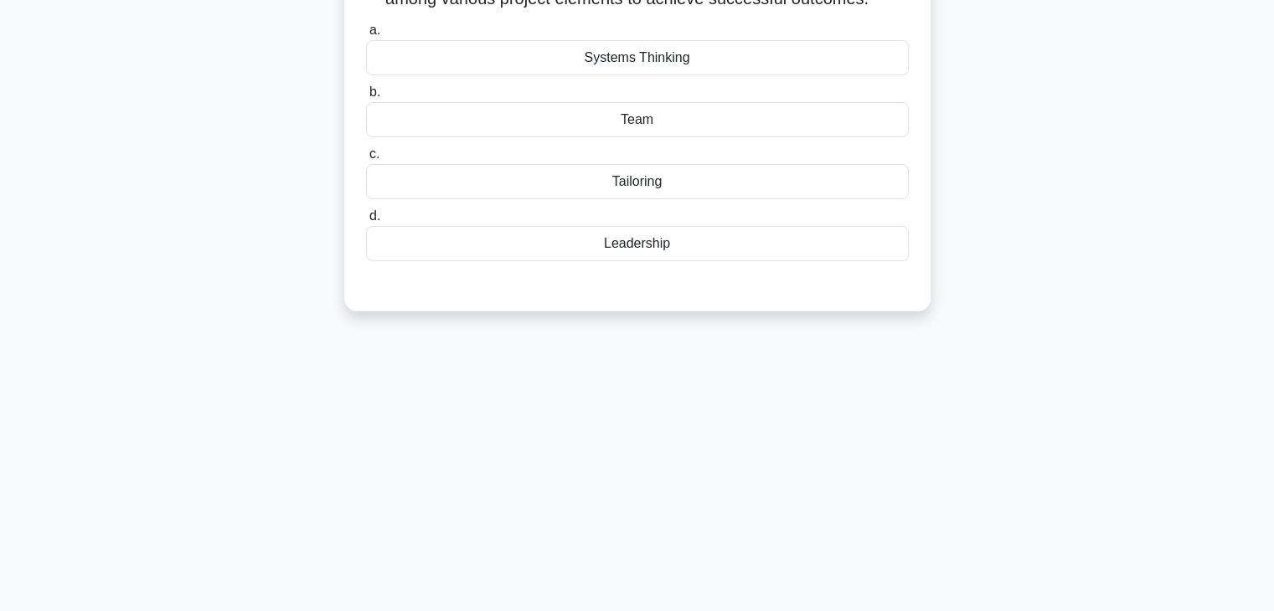
scroll to position [126, 0]
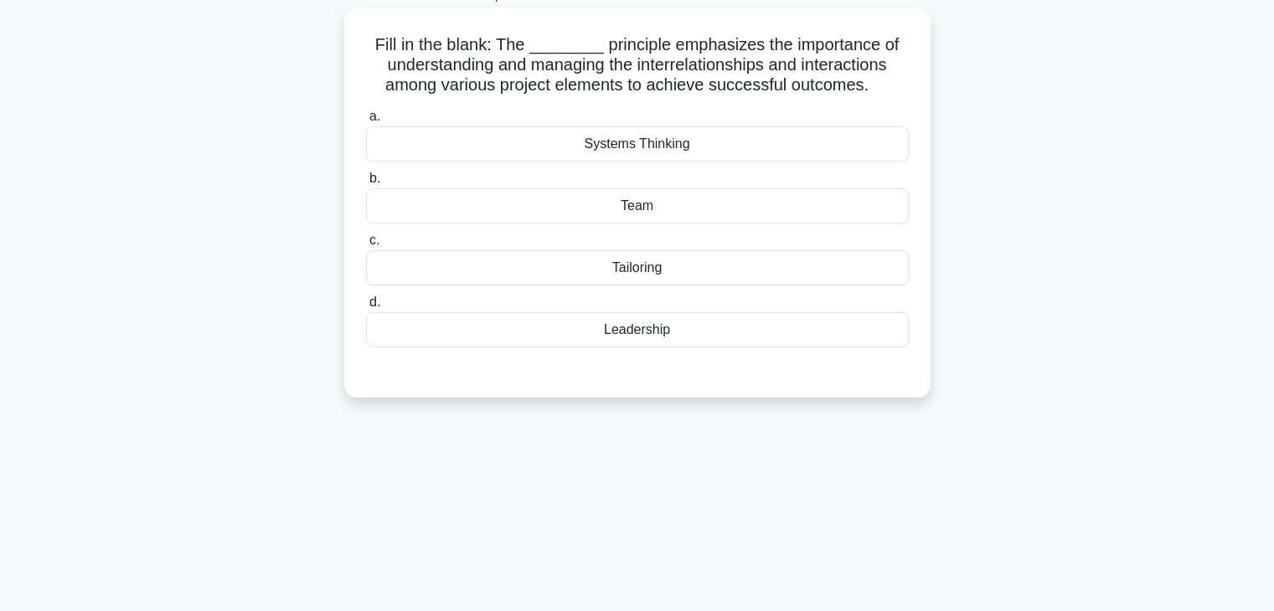
click at [681, 149] on div "Systems Thinking" at bounding box center [637, 143] width 543 height 35
click at [366, 122] on input "a. Systems Thinking" at bounding box center [366, 116] width 0 height 11
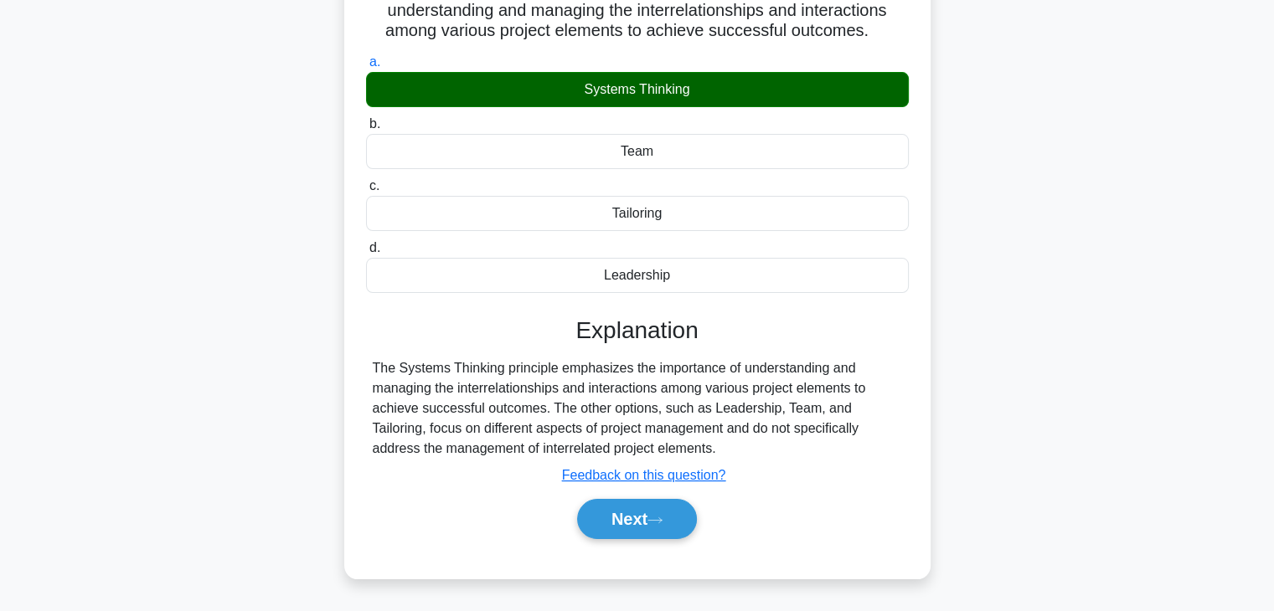
scroll to position [210, 0]
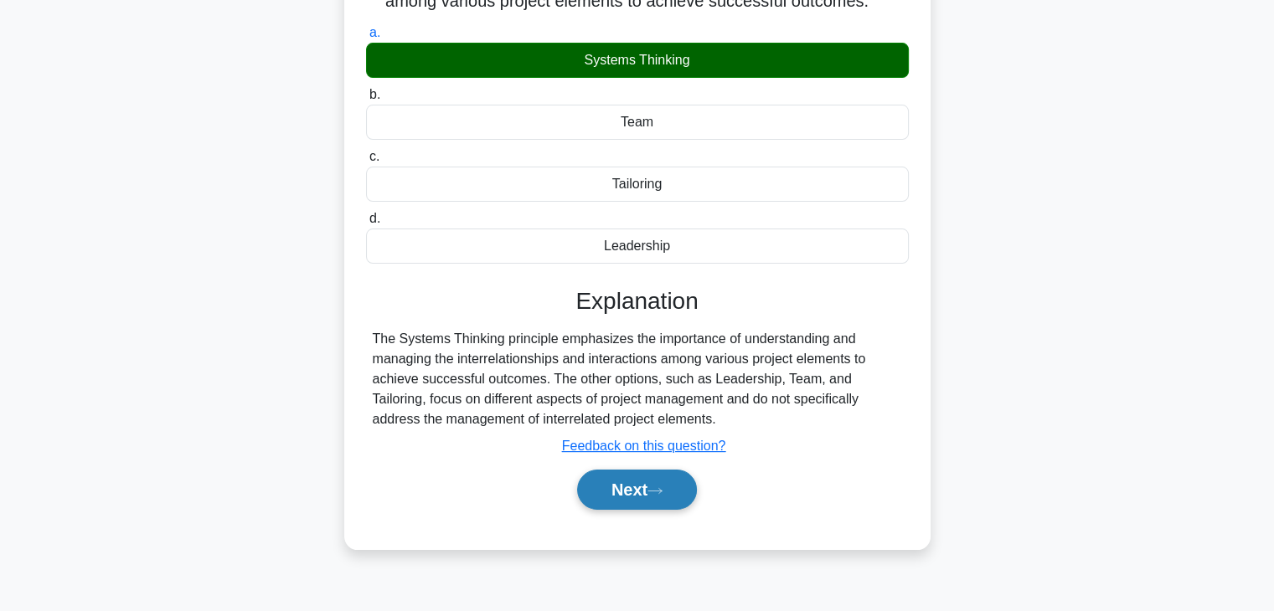
click at [631, 490] on button "Next" at bounding box center [637, 490] width 120 height 40
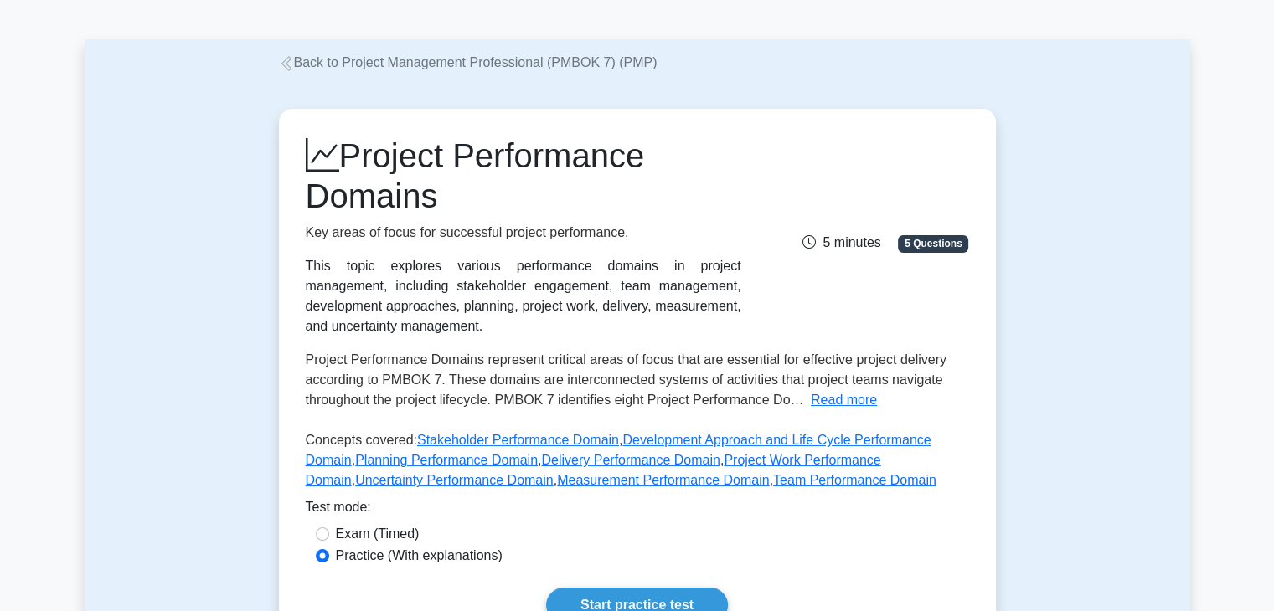
scroll to position [167, 0]
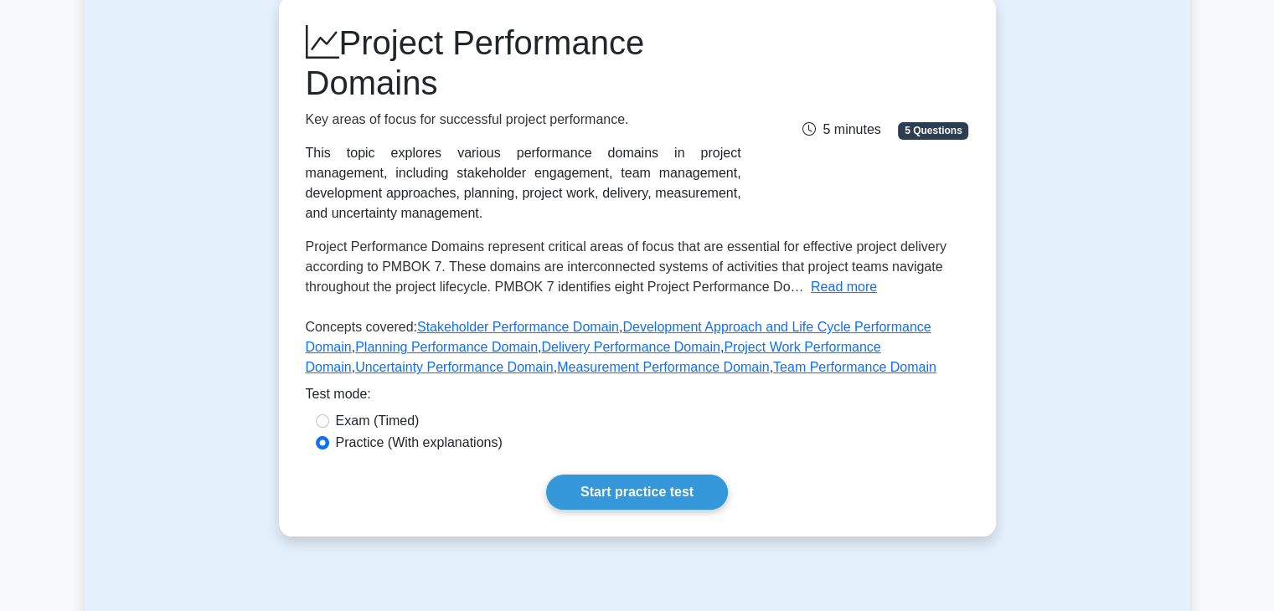
click at [336, 420] on label "Exam (Timed)" at bounding box center [378, 421] width 84 height 20
click at [329, 420] on input "Exam (Timed)" at bounding box center [322, 421] width 13 height 13
radio input "true"
click at [330, 434] on div "Practice (With explanations)" at bounding box center [637, 443] width 643 height 20
click at [389, 435] on label "Practice (With explanations)" at bounding box center [419, 443] width 167 height 20
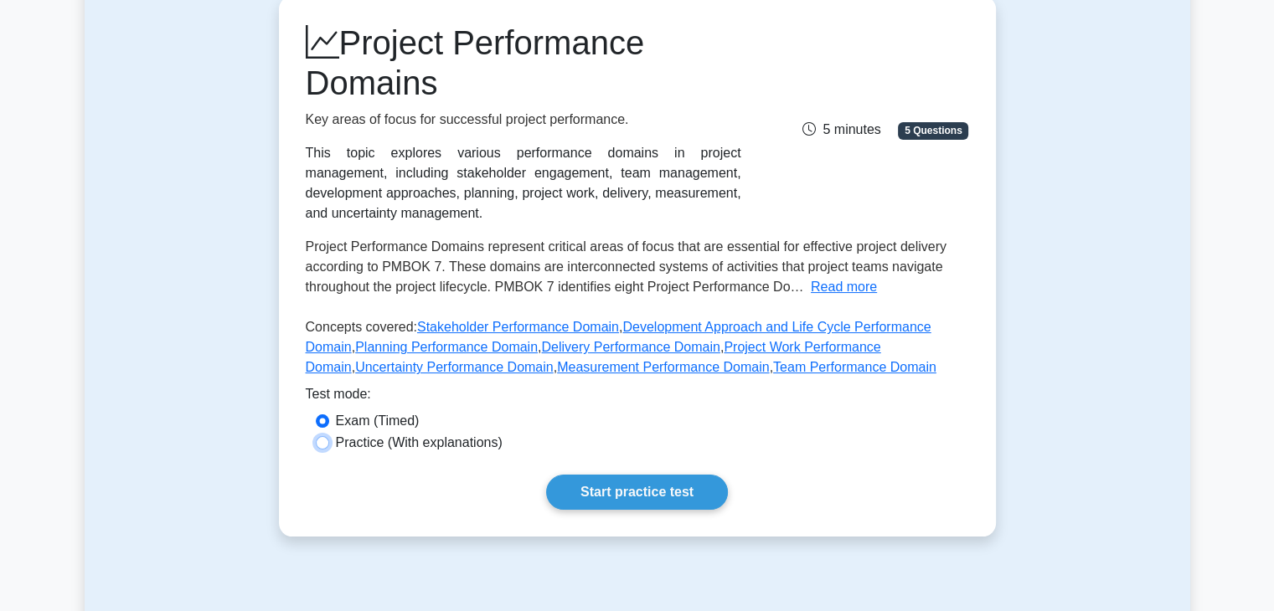
click at [329, 436] on input "Practice (With explanations)" at bounding box center [322, 442] width 13 height 13
radio input "true"
click at [626, 504] on link "Start practice test" at bounding box center [637, 492] width 182 height 35
click at [621, 503] on link "Start practice test" at bounding box center [637, 492] width 182 height 35
